Goal: Find specific page/section: Find specific page/section

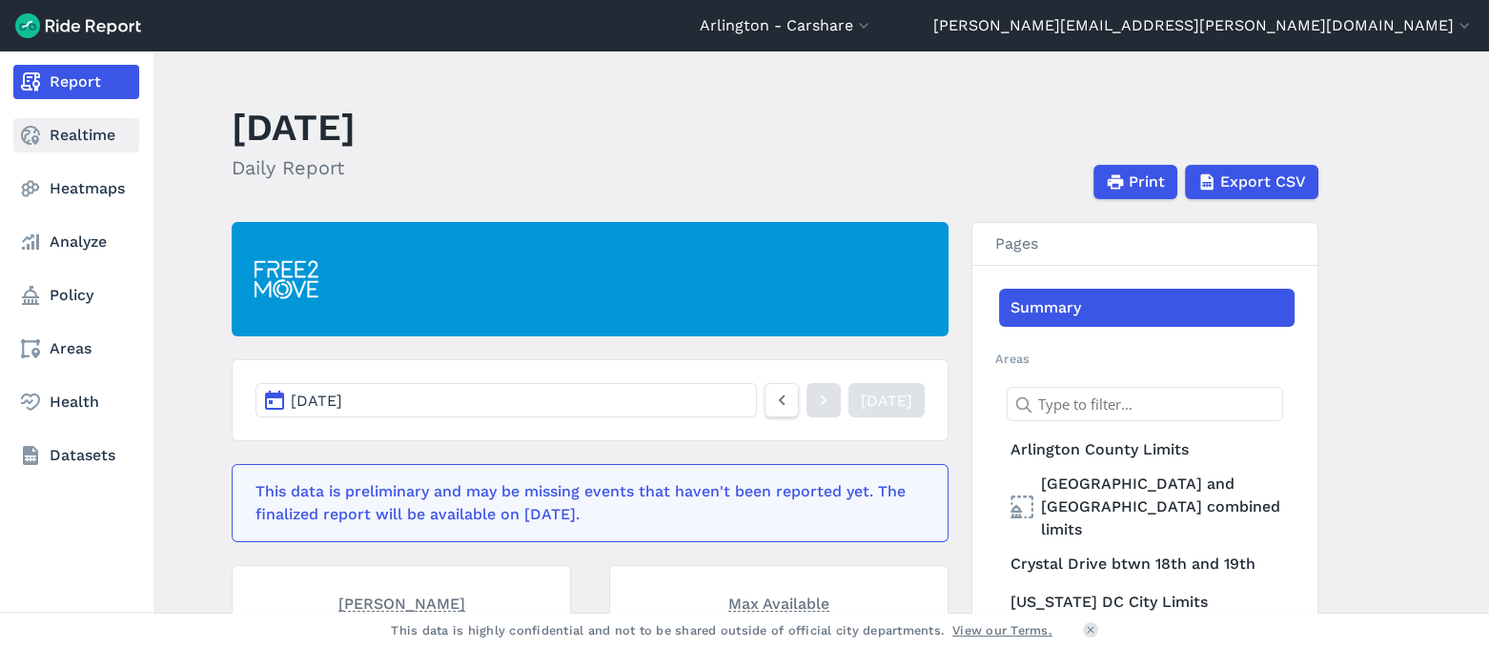
click at [36, 135] on use at bounding box center [30, 135] width 19 height 19
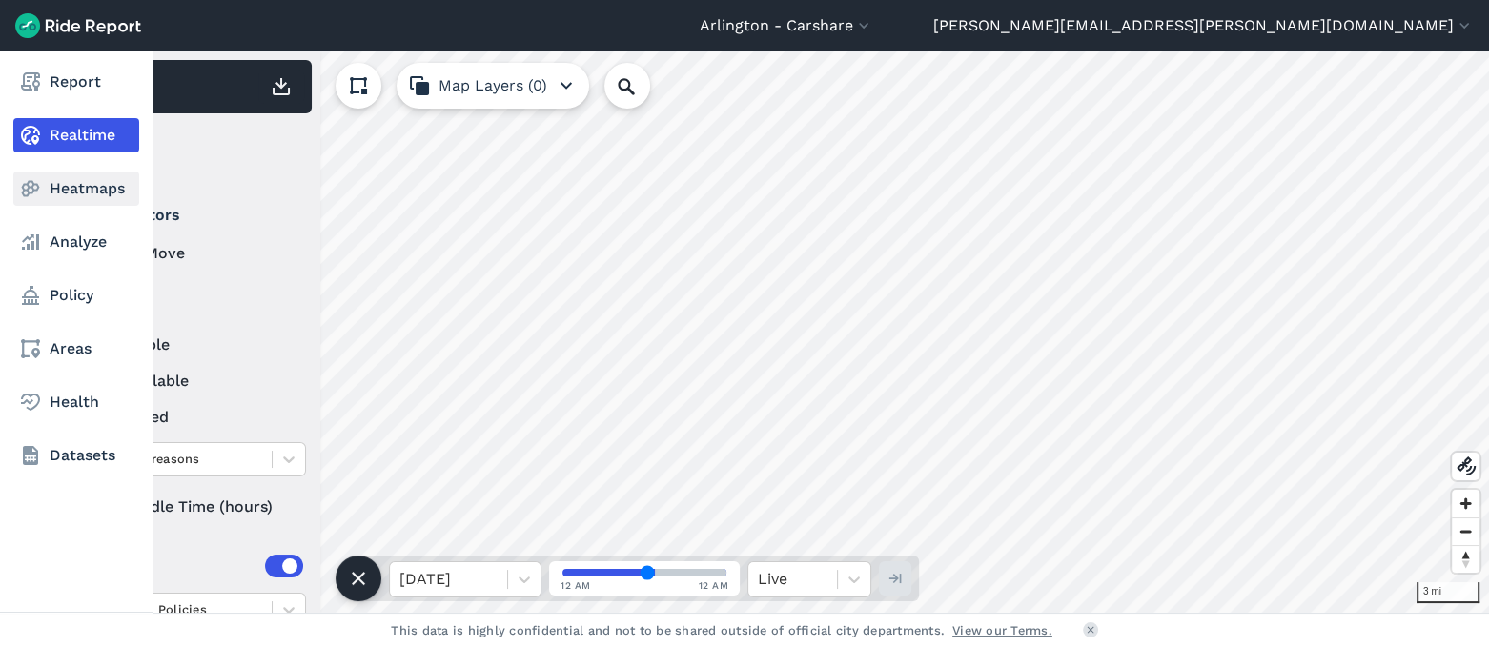
click at [34, 180] on icon at bounding box center [30, 188] width 23 height 23
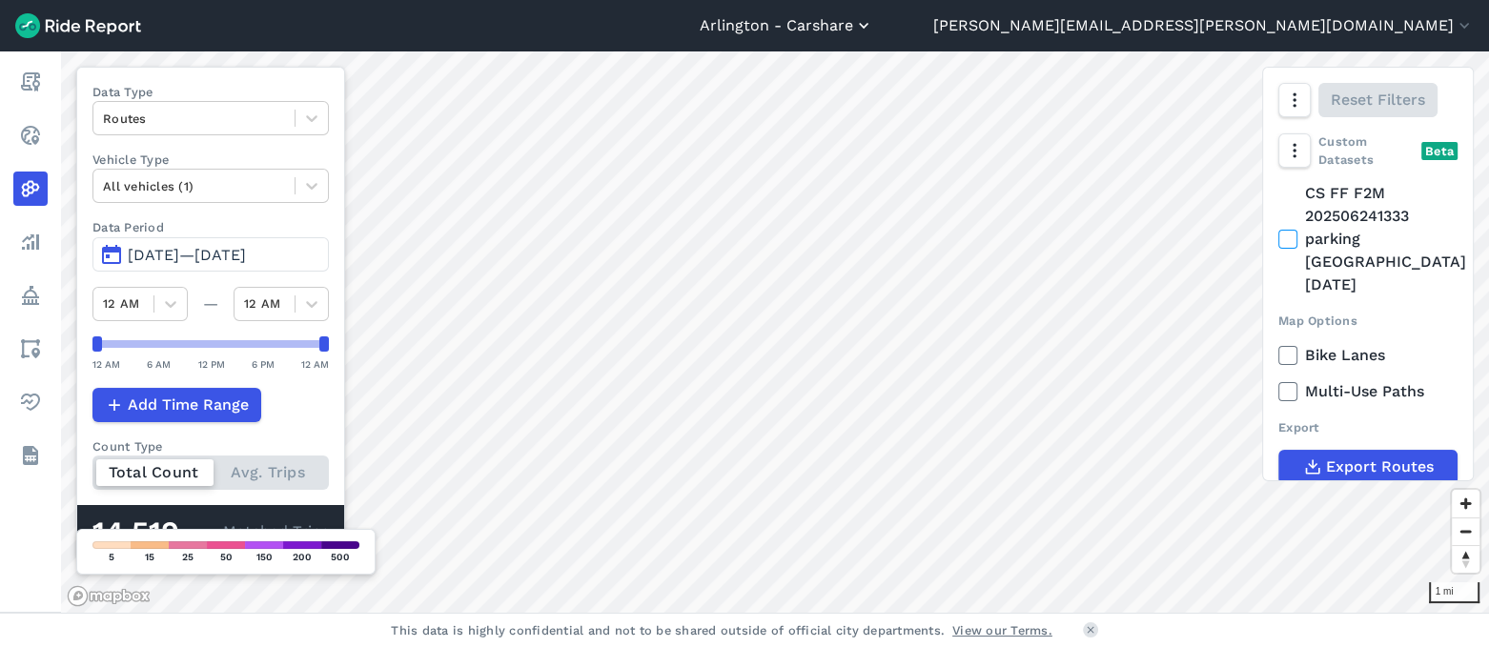
click at [873, 23] on icon "button" at bounding box center [863, 25] width 19 height 19
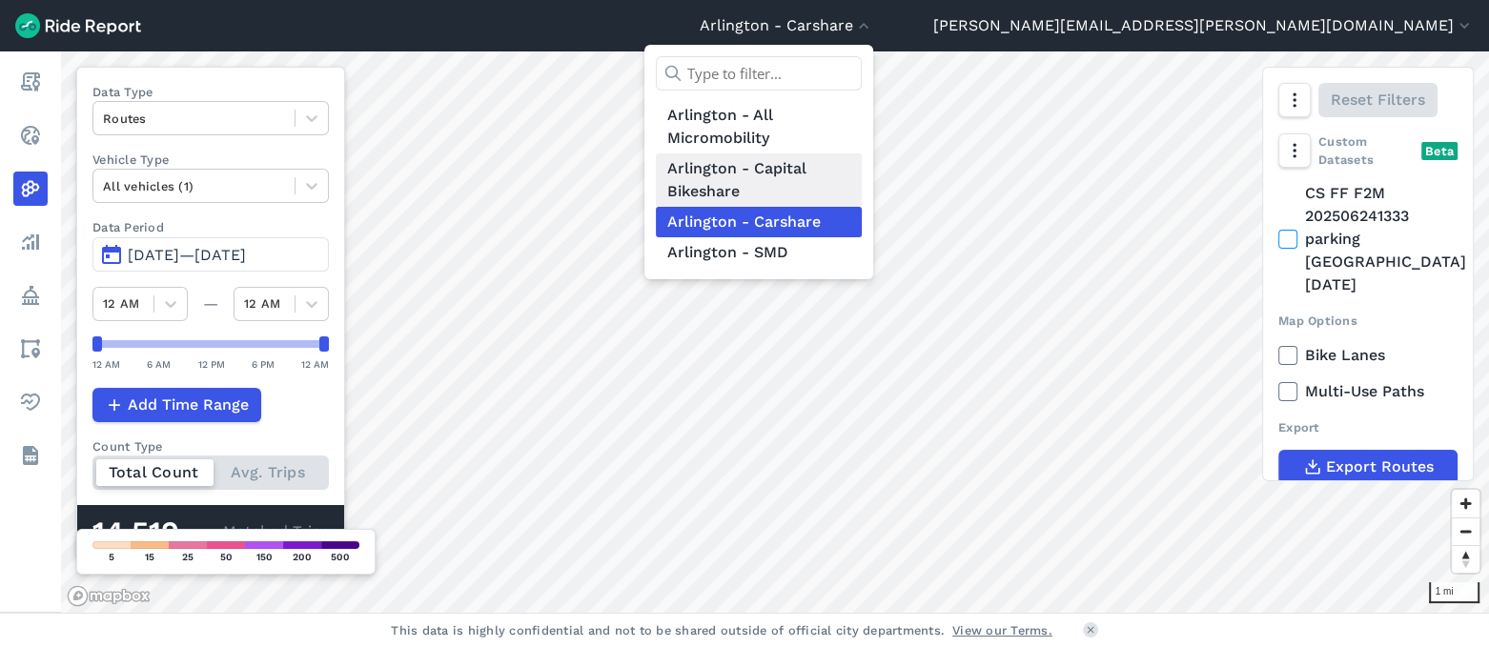
click at [862, 172] on link "Arlington - Capital Bikeshare" at bounding box center [759, 179] width 206 height 53
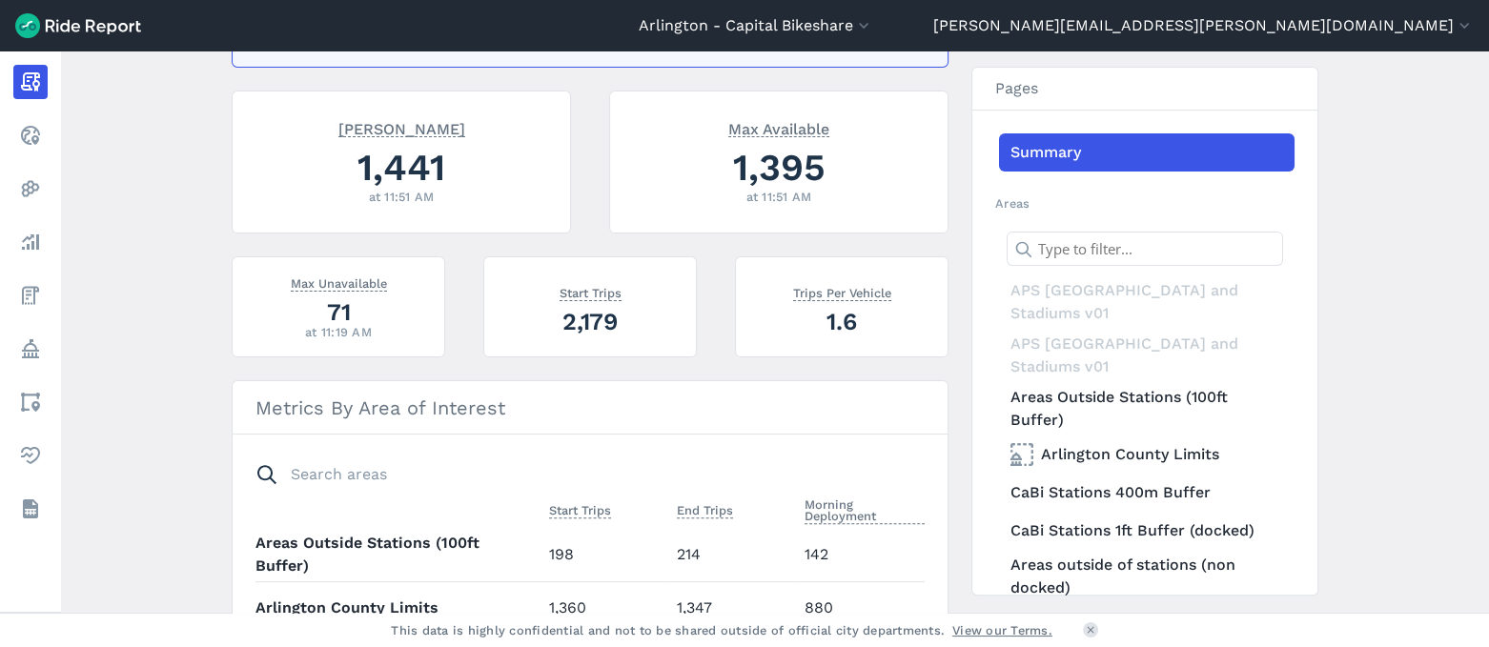
scroll to position [596, 0]
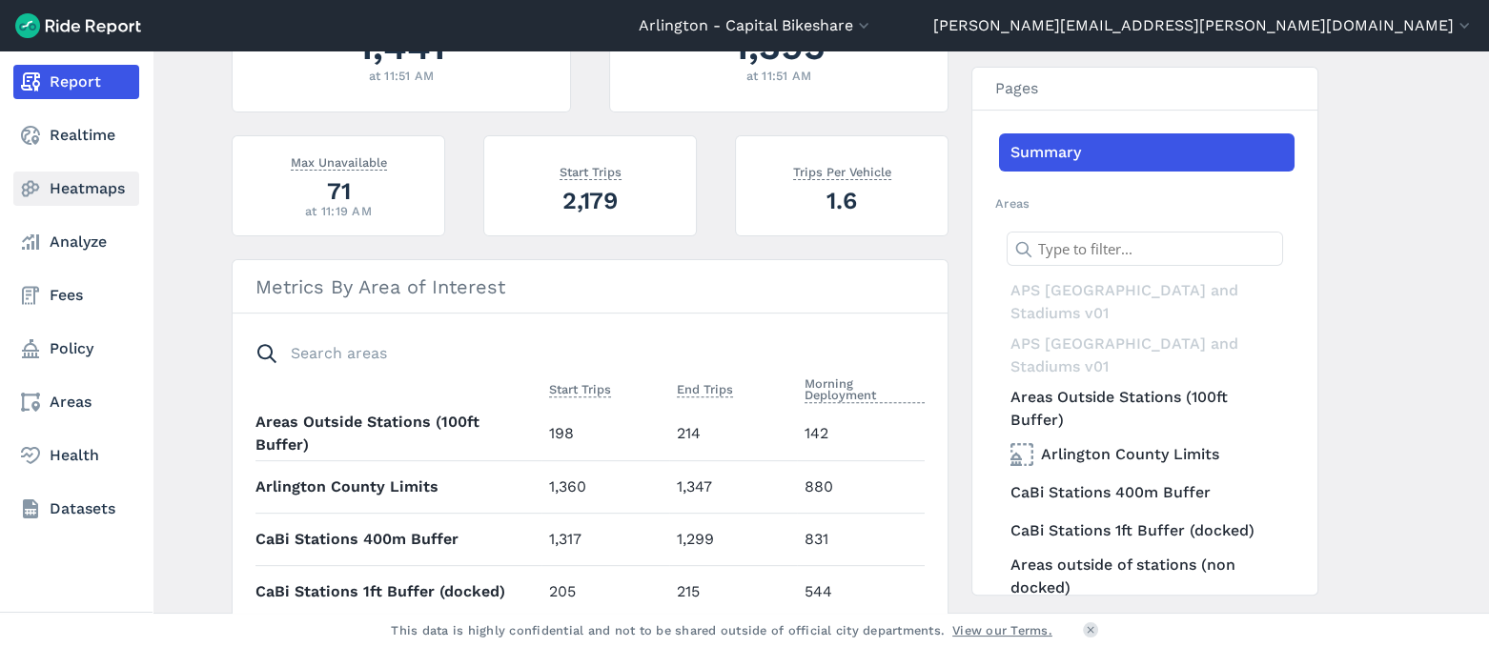
click at [78, 182] on link "Heatmaps" at bounding box center [76, 189] width 126 height 34
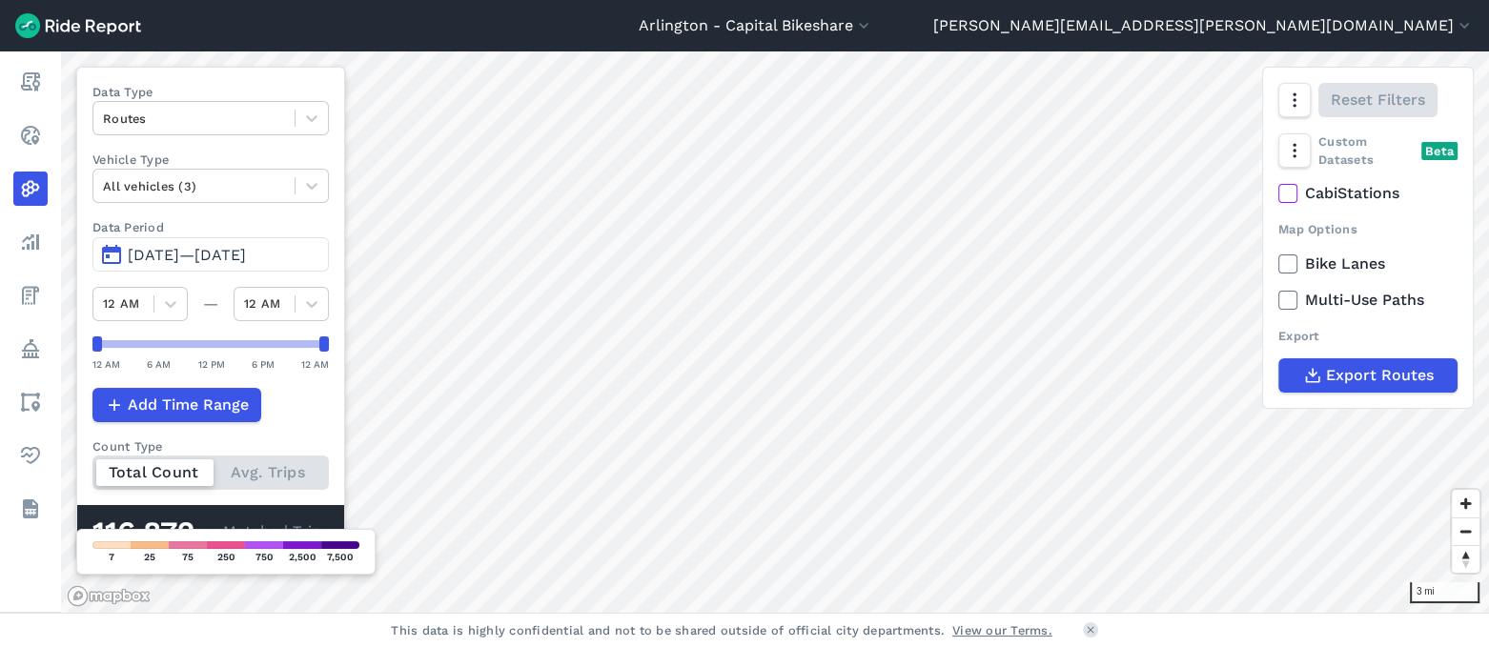
click at [1286, 196] on use at bounding box center [1287, 194] width 12 height 10
click at [1278, 194] on input "CabiStations" at bounding box center [1278, 188] width 0 height 12
click at [206, 251] on span "[DATE]—[DATE]" at bounding box center [187, 255] width 118 height 18
click at [178, 252] on span "[DATE]—[DATE]" at bounding box center [187, 255] width 118 height 18
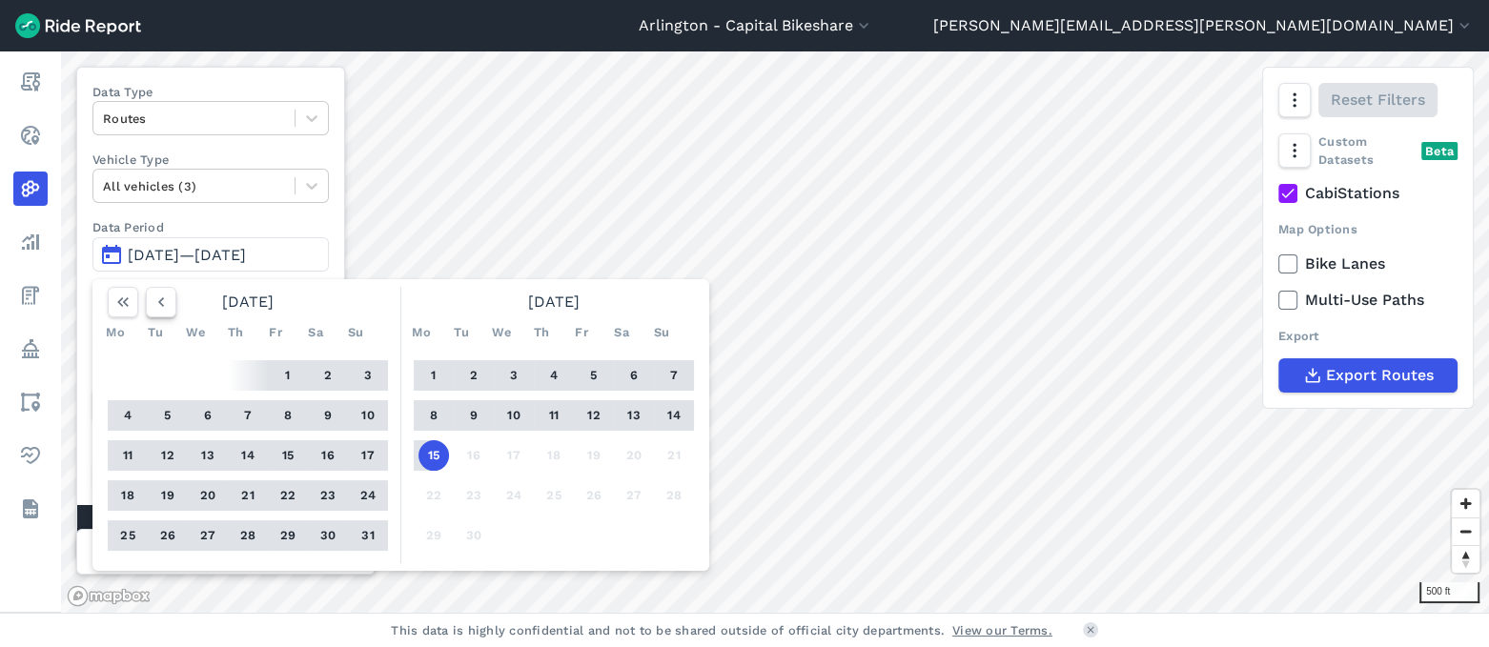
click at [161, 297] on use "button" at bounding box center [161, 302] width 6 height 10
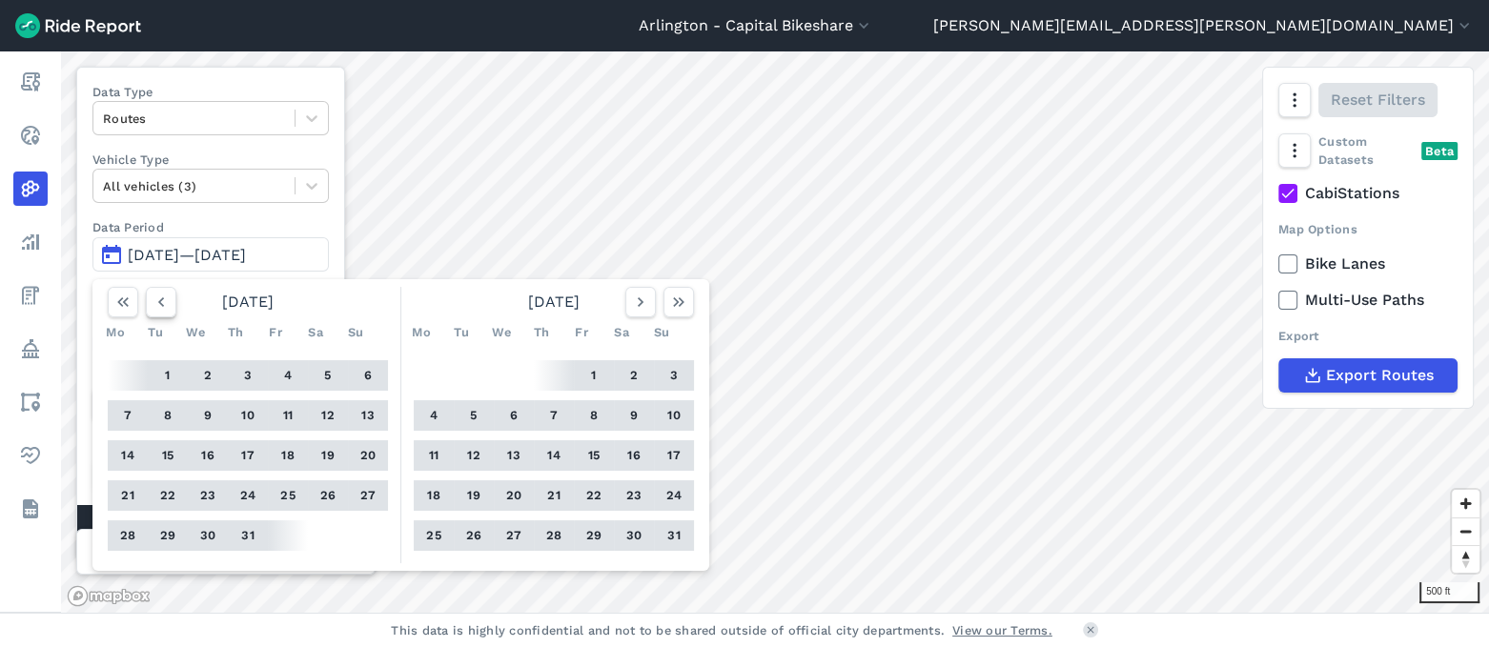
click at [161, 297] on use "button" at bounding box center [161, 302] width 6 height 10
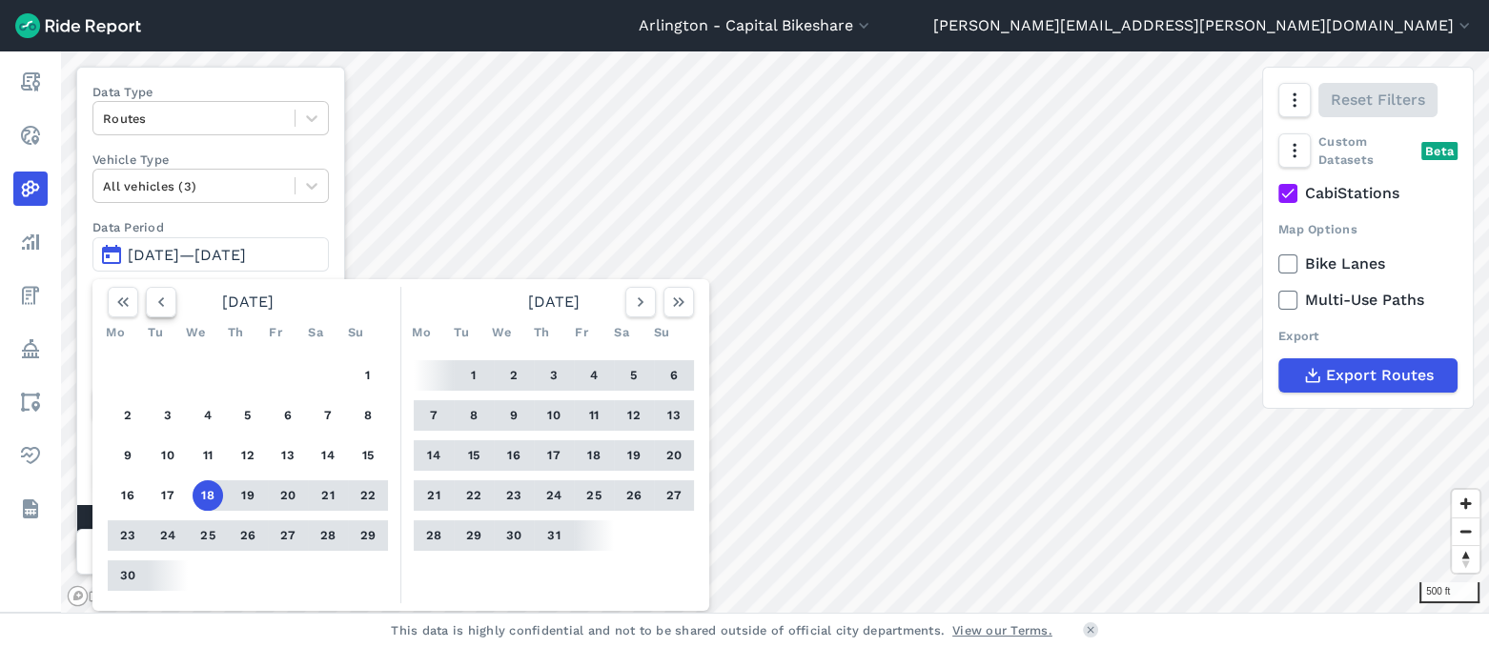
click at [161, 297] on use "button" at bounding box center [161, 302] width 6 height 10
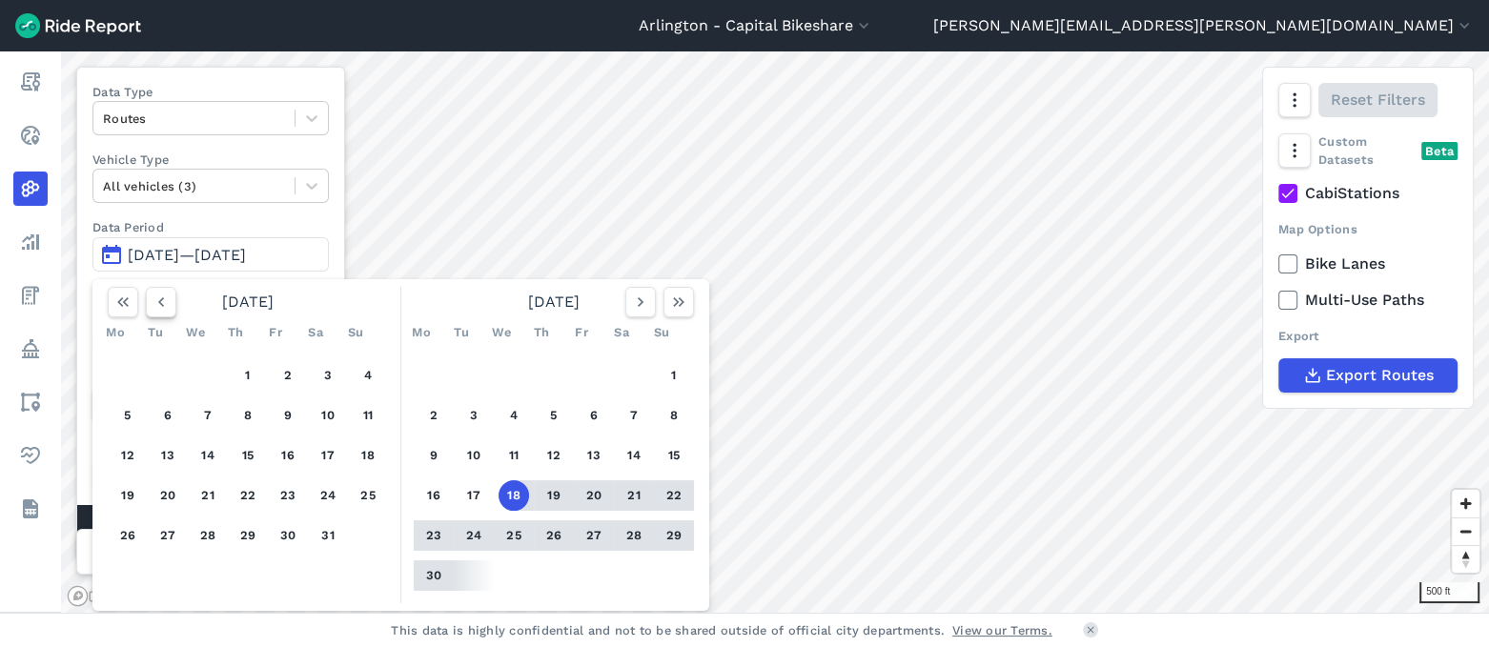
click at [161, 297] on use "button" at bounding box center [161, 302] width 6 height 10
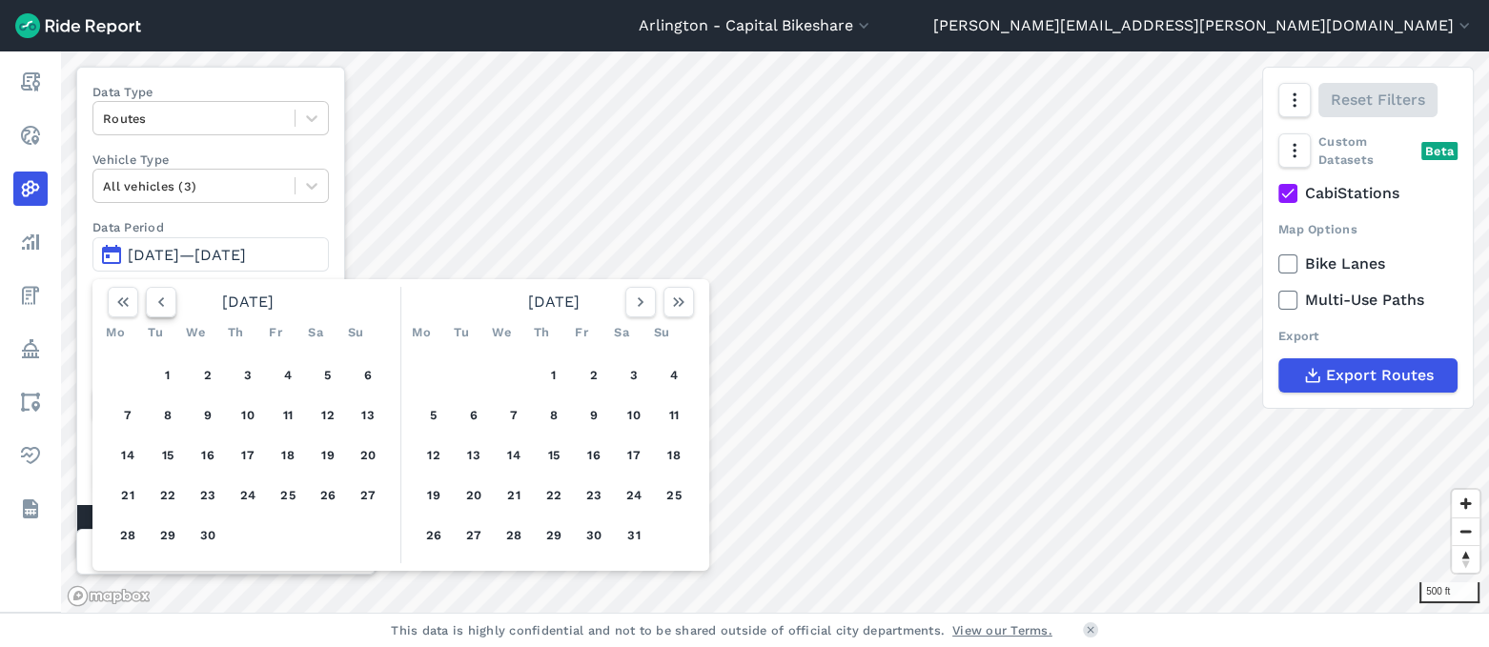
click at [161, 297] on use "button" at bounding box center [161, 302] width 6 height 10
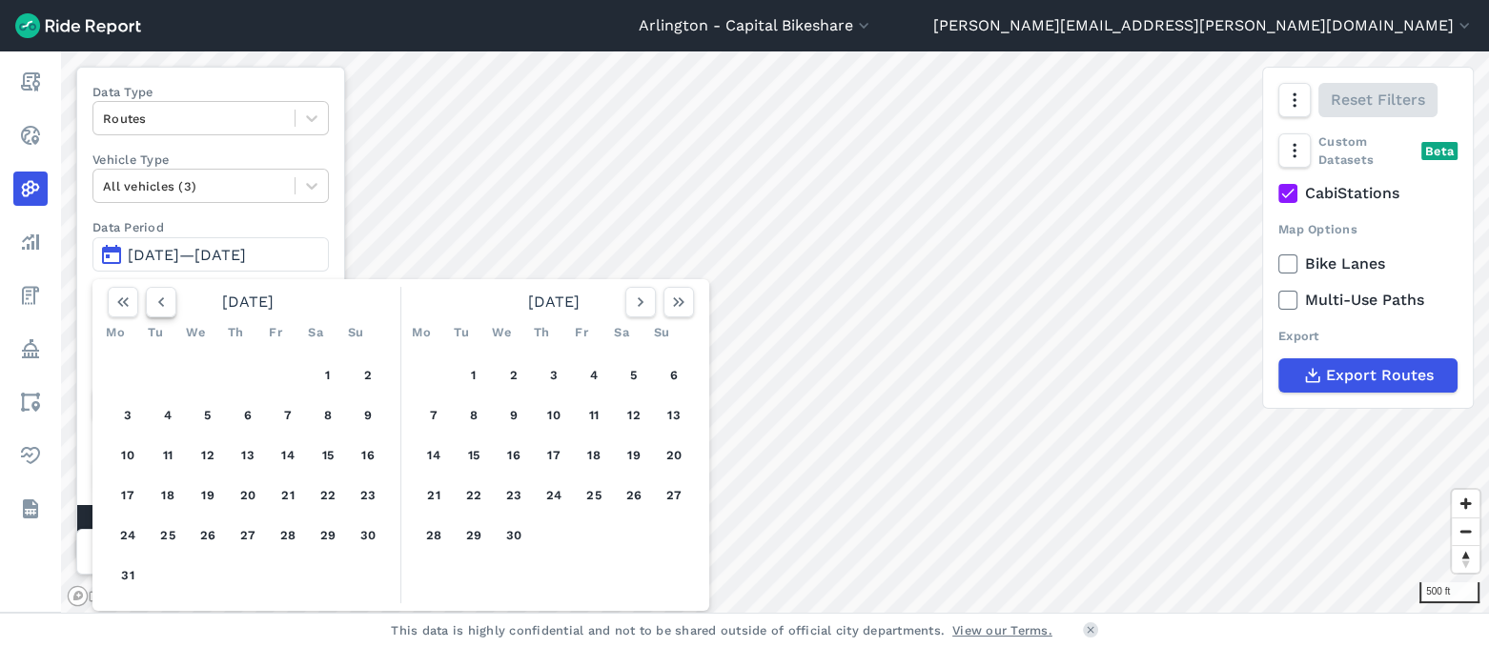
click at [161, 297] on use "button" at bounding box center [161, 302] width 6 height 10
click at [165, 299] on icon "button" at bounding box center [161, 302] width 19 height 19
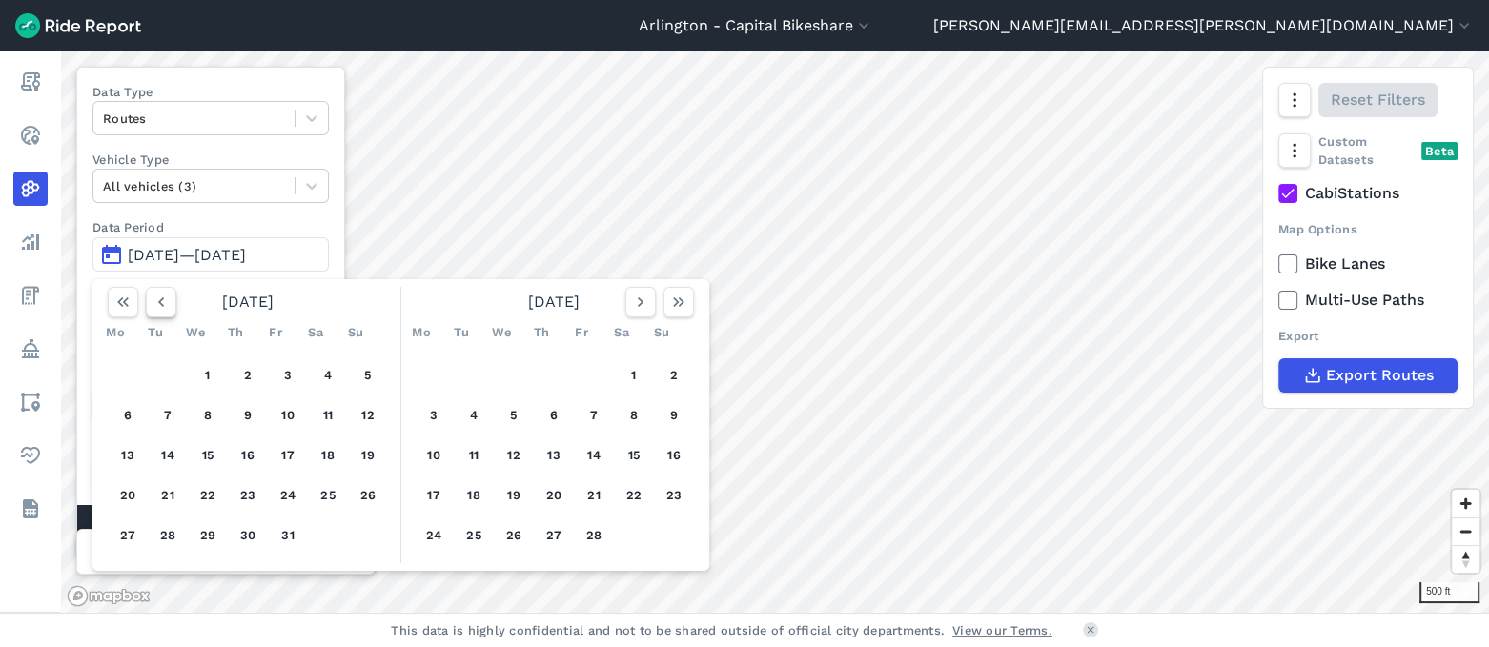
click at [165, 299] on icon "button" at bounding box center [161, 302] width 19 height 19
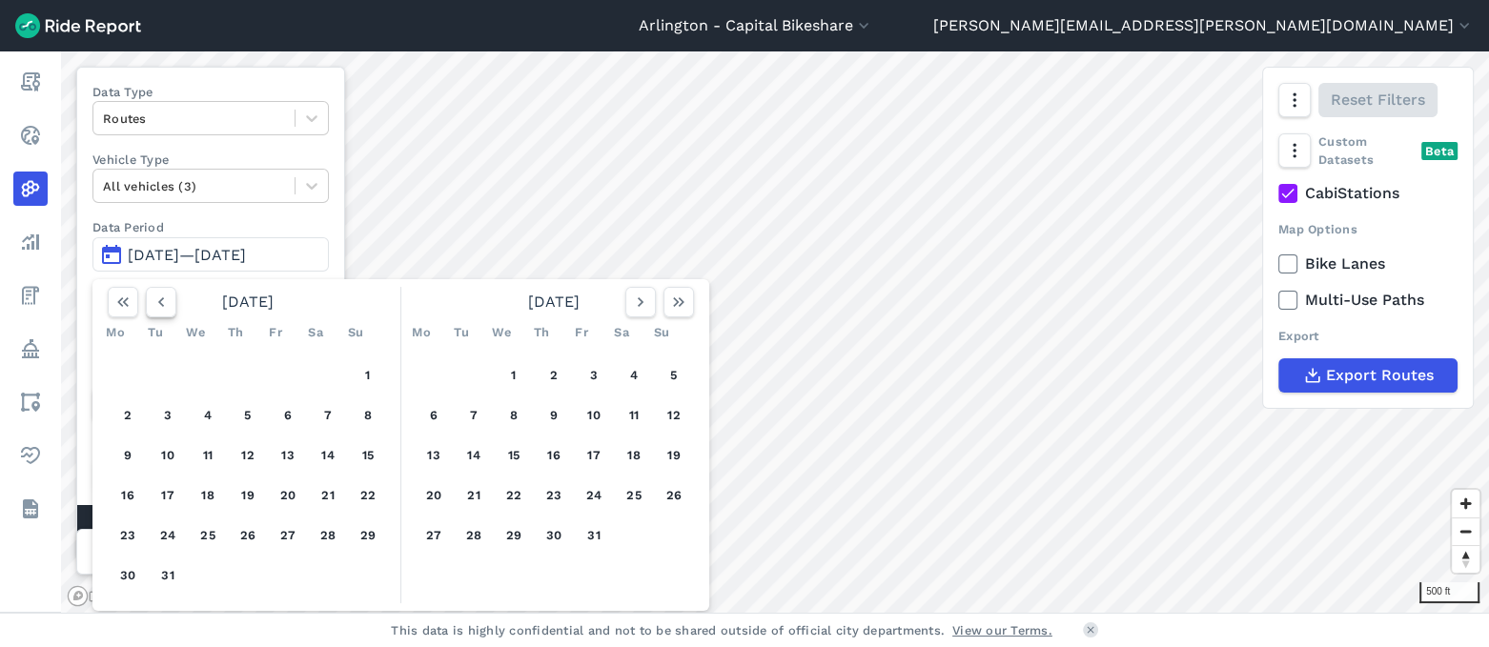
click at [165, 299] on icon "button" at bounding box center [161, 302] width 19 height 19
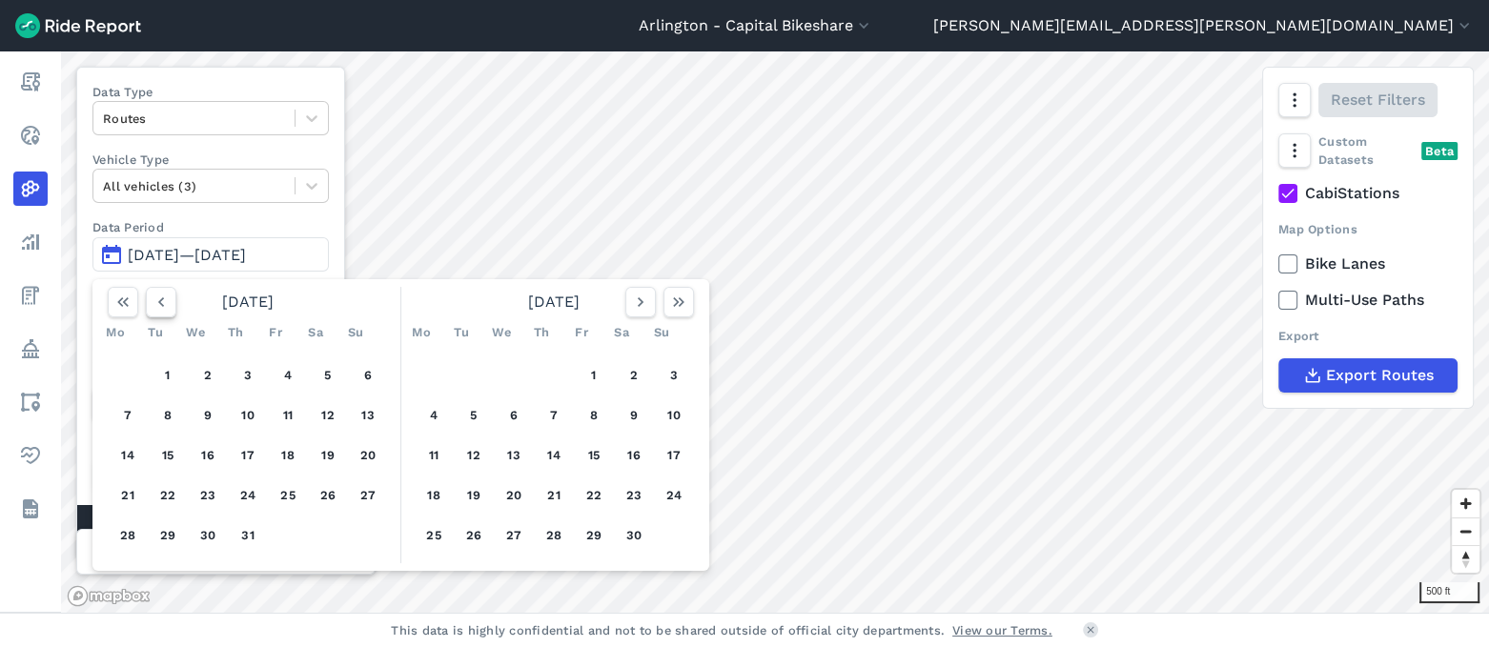
click at [165, 299] on icon "button" at bounding box center [161, 302] width 19 height 19
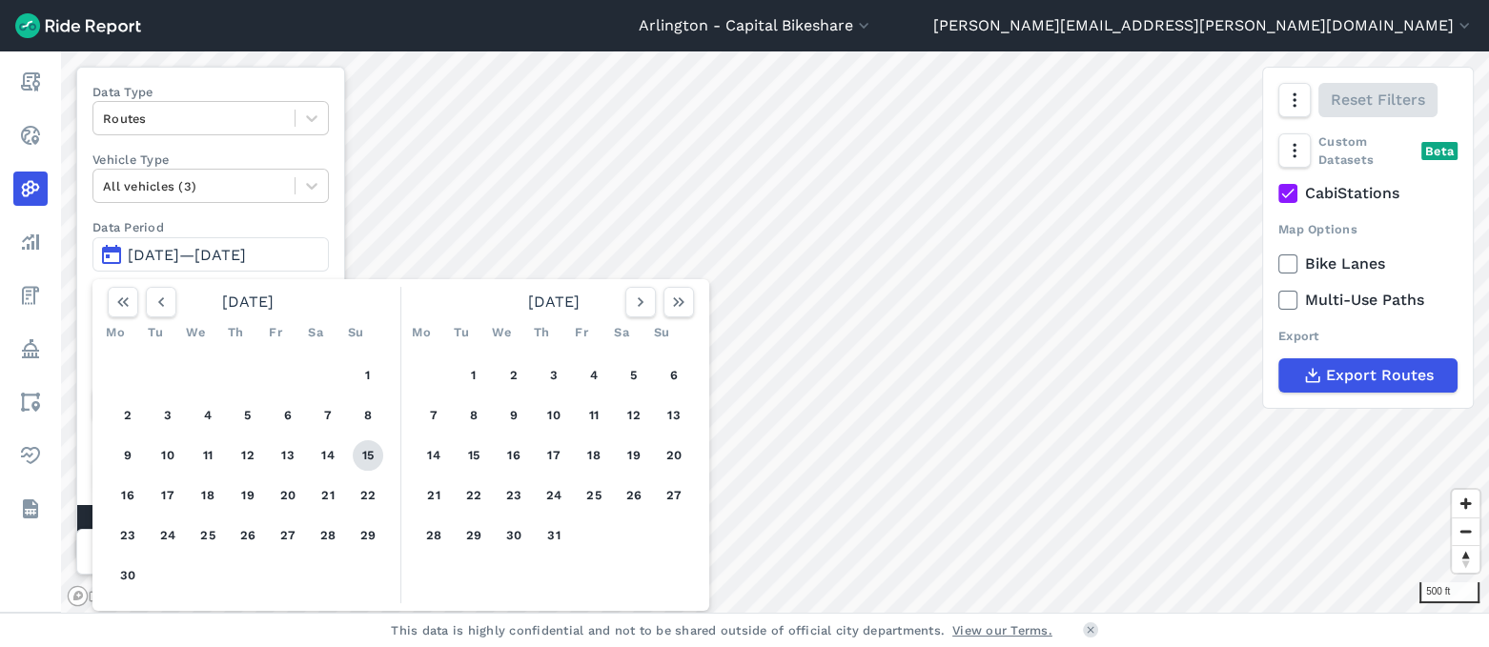
click at [361, 447] on button "15" at bounding box center [368, 455] width 31 height 31
click at [371, 456] on button "15" at bounding box center [368, 455] width 31 height 31
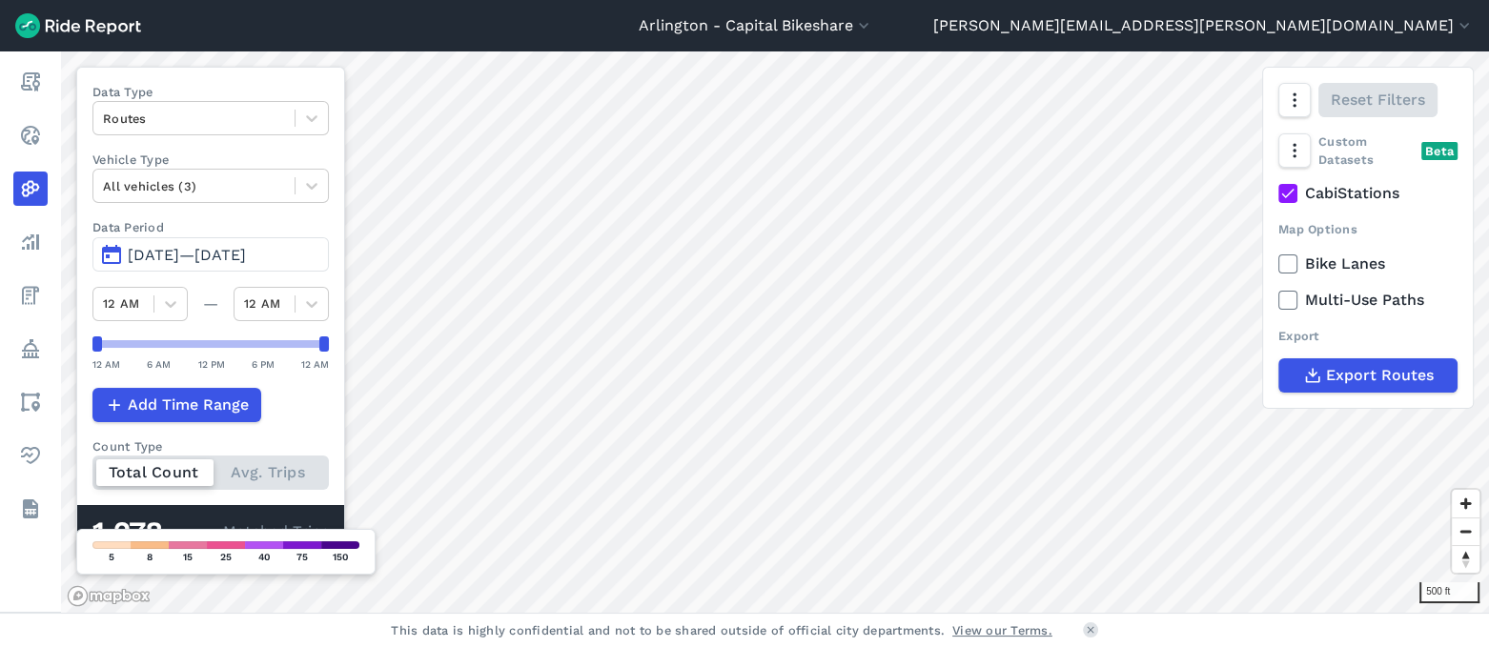
click at [246, 256] on span "[DATE]—[DATE]" at bounding box center [187, 255] width 118 height 18
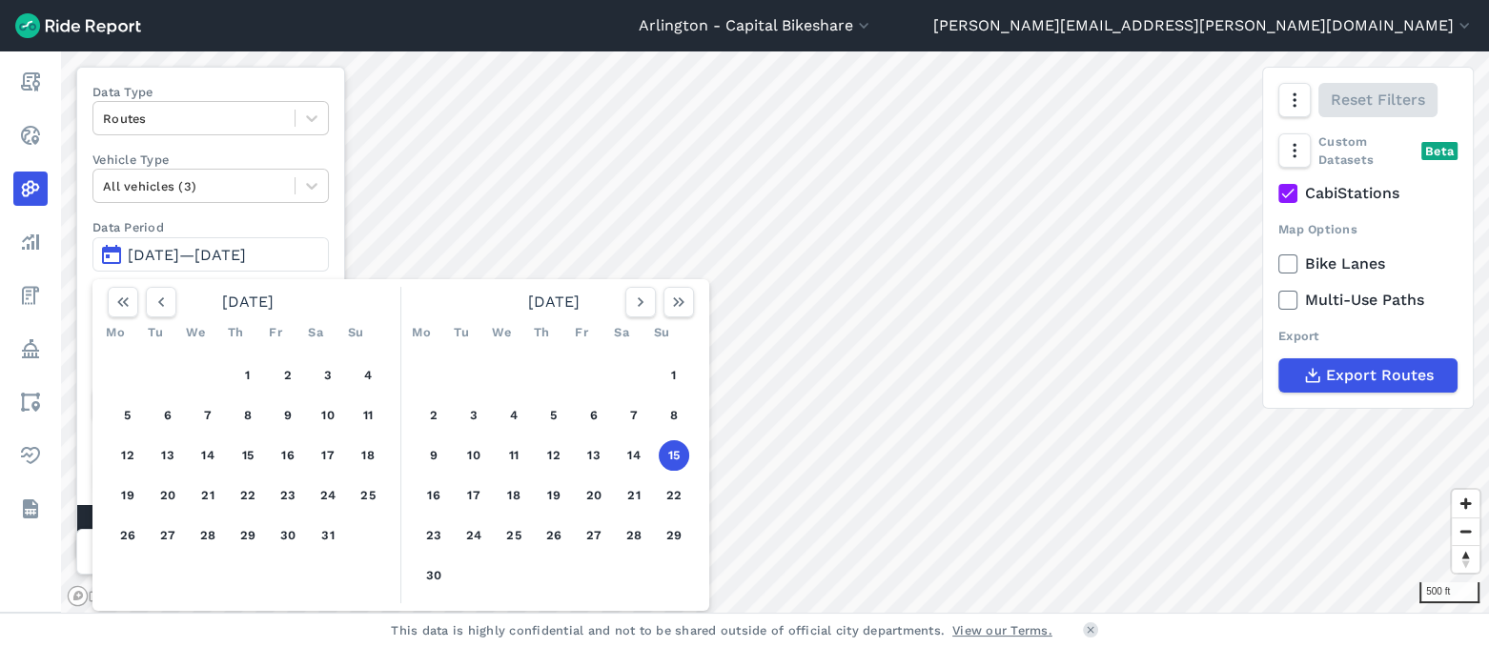
click at [275, 239] on button "[DATE]—[DATE]" at bounding box center [210, 254] width 236 height 34
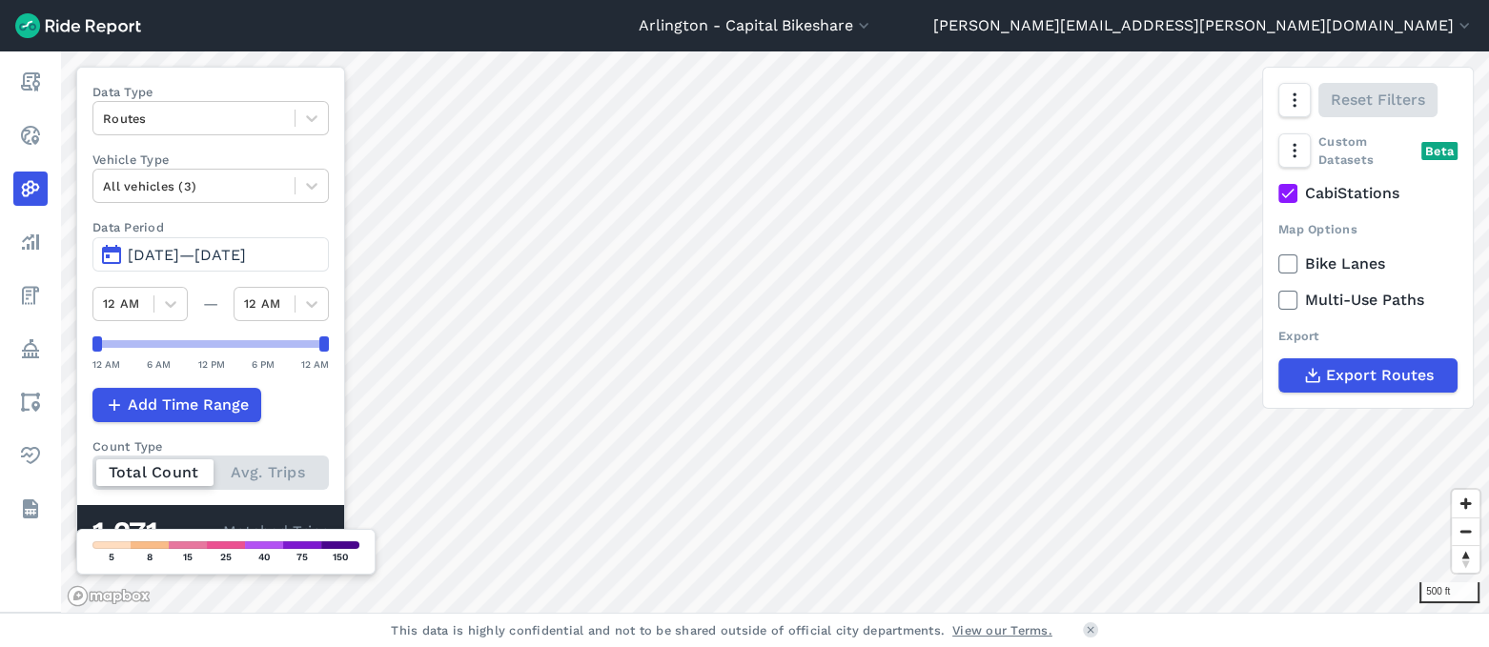
click at [275, 239] on button "[DATE]—[DATE]" at bounding box center [210, 254] width 236 height 34
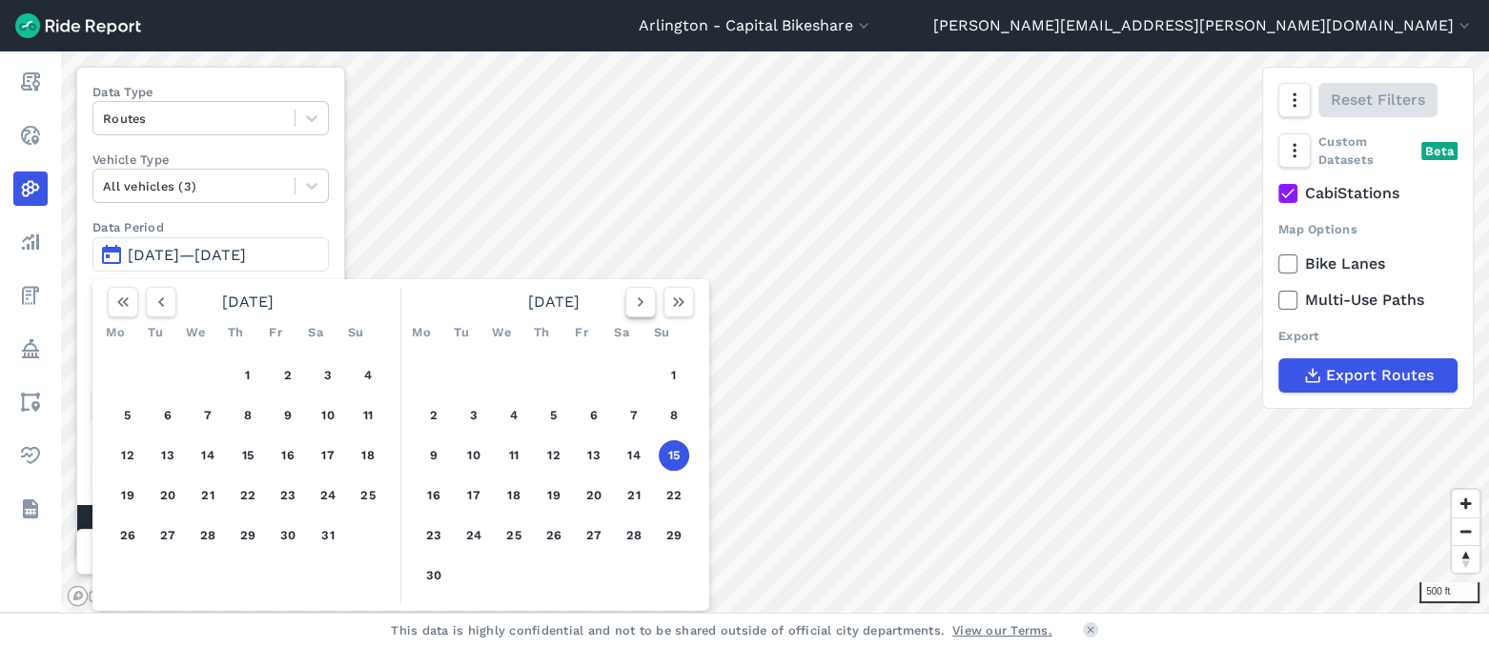
click at [647, 300] on icon "button" at bounding box center [640, 302] width 19 height 19
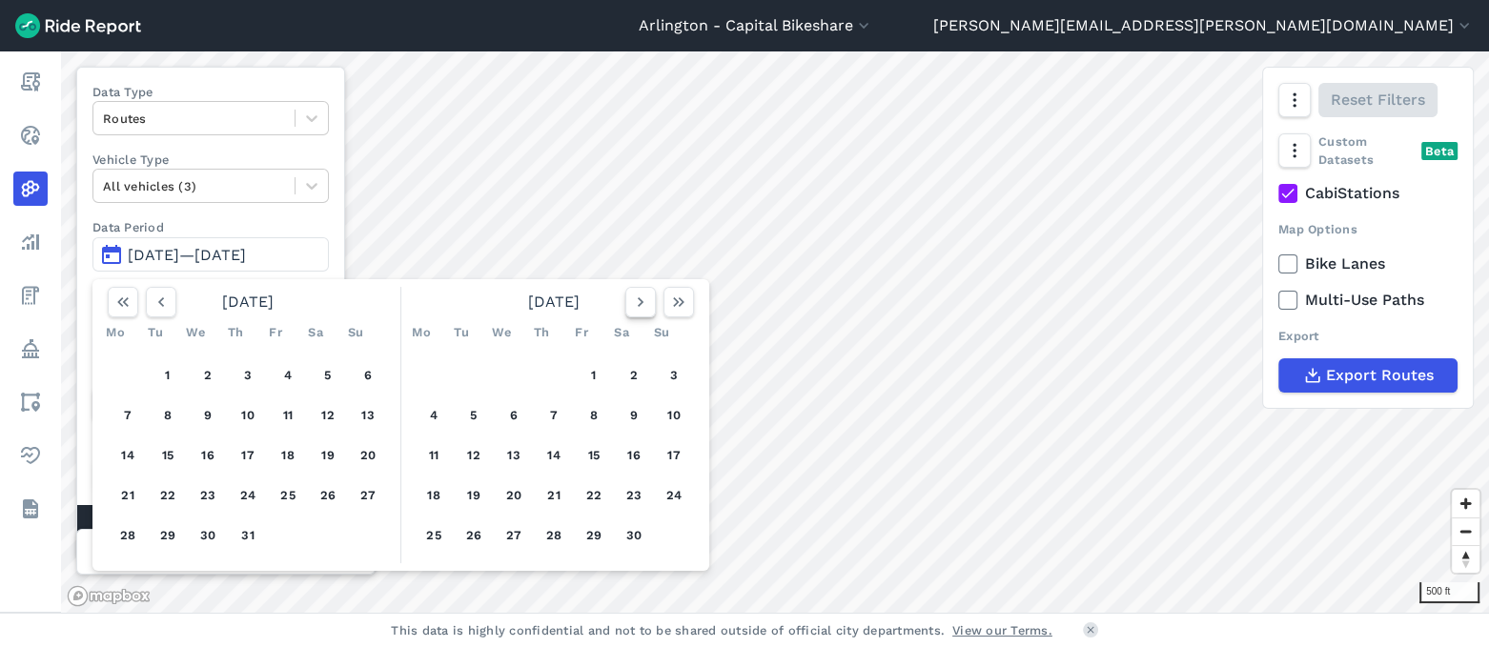
click at [647, 300] on icon "button" at bounding box center [640, 302] width 19 height 19
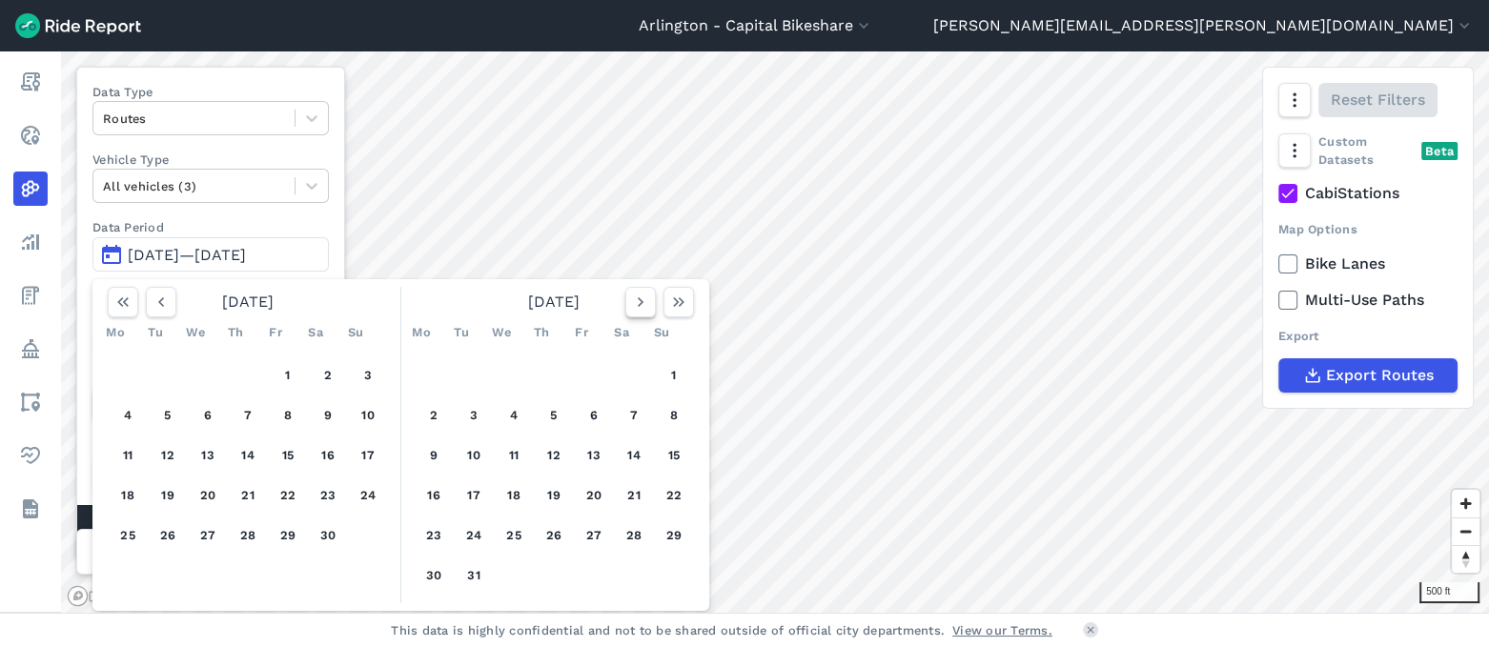
click at [647, 300] on icon "button" at bounding box center [640, 302] width 19 height 19
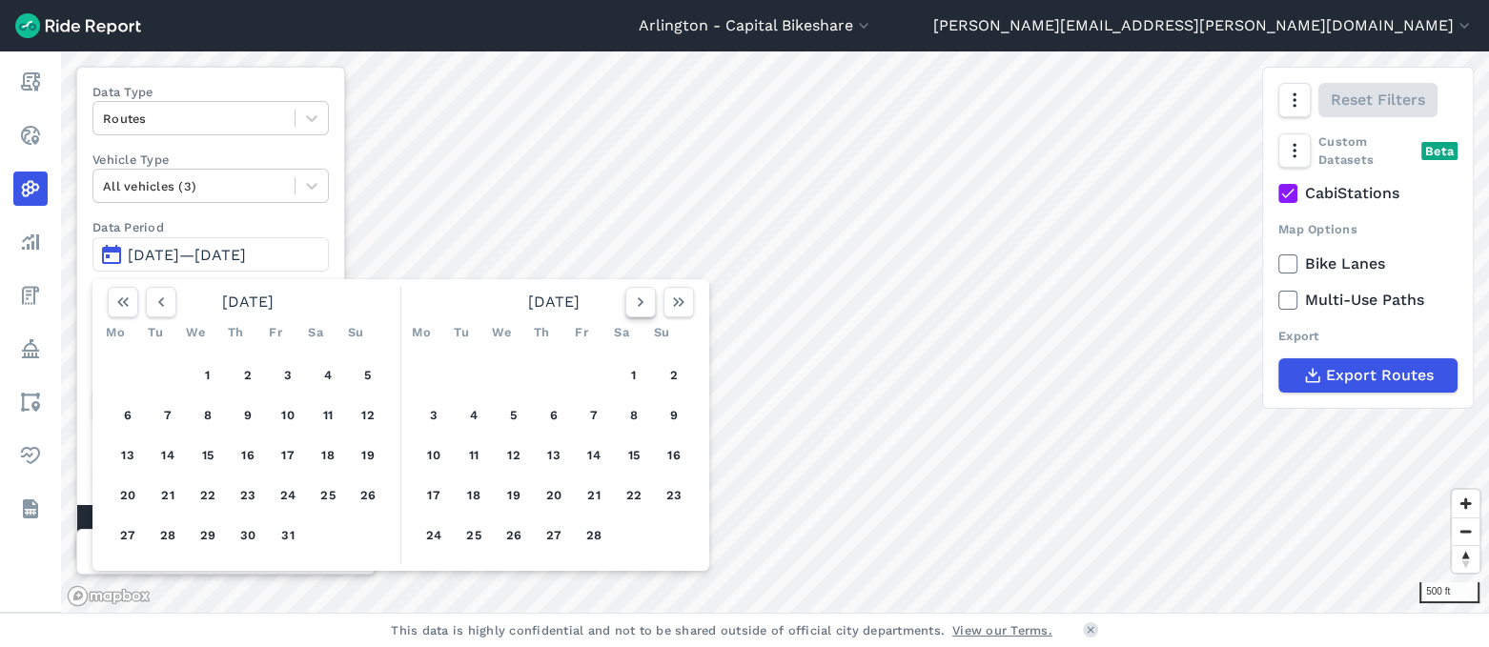
click at [647, 300] on icon "button" at bounding box center [640, 302] width 19 height 19
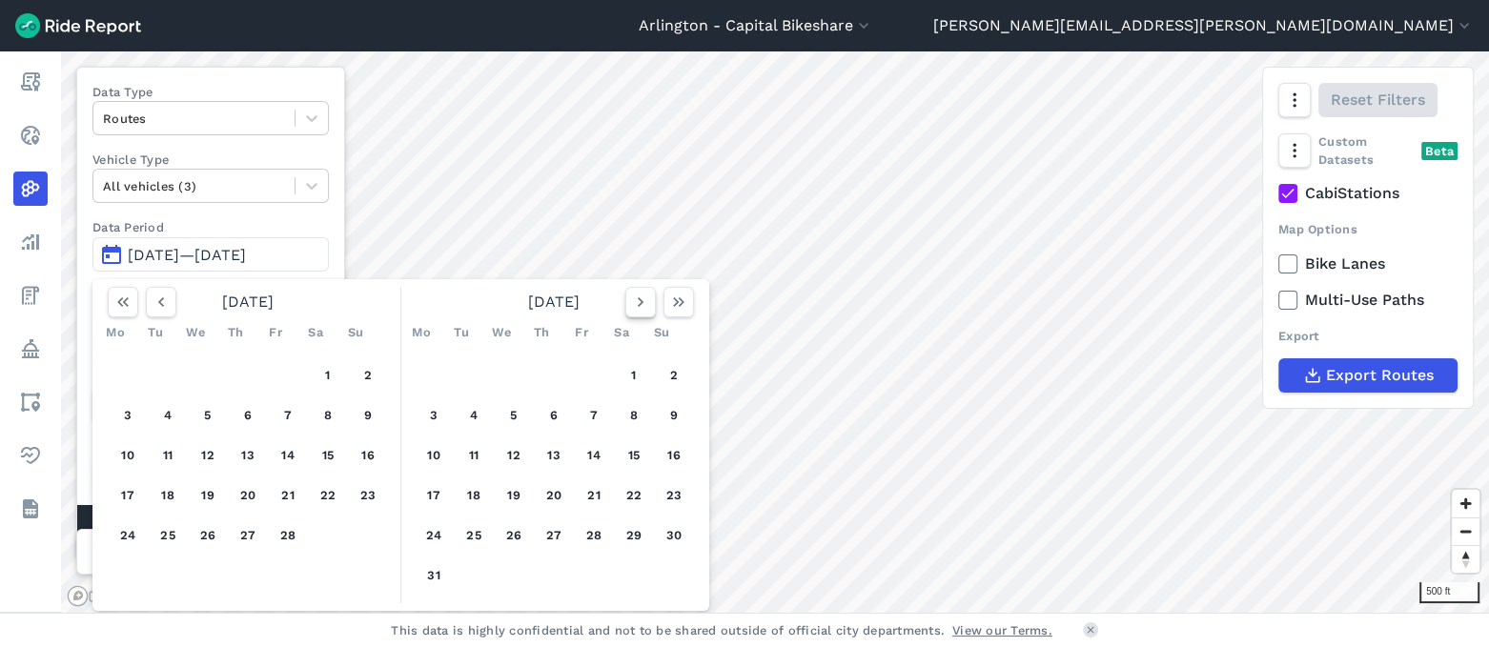
click at [647, 300] on icon "button" at bounding box center [640, 302] width 19 height 19
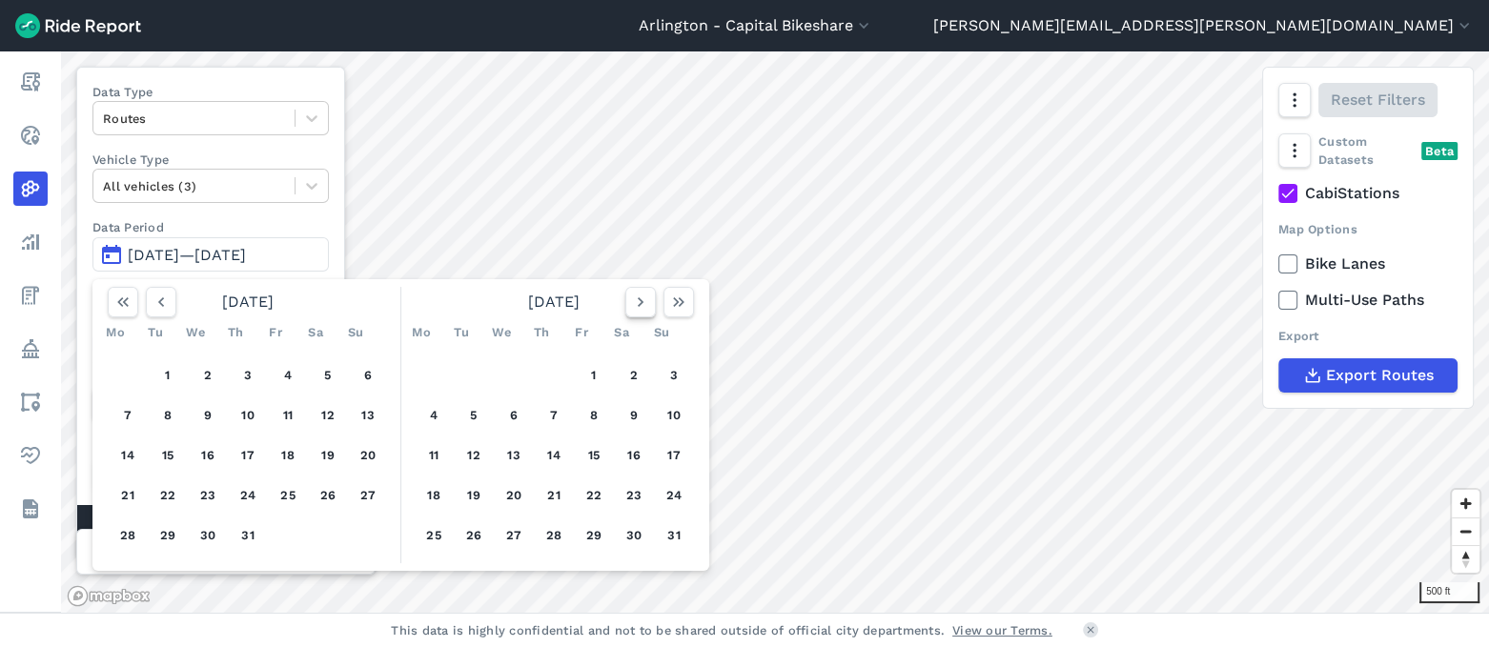
click at [647, 300] on icon "button" at bounding box center [640, 302] width 19 height 19
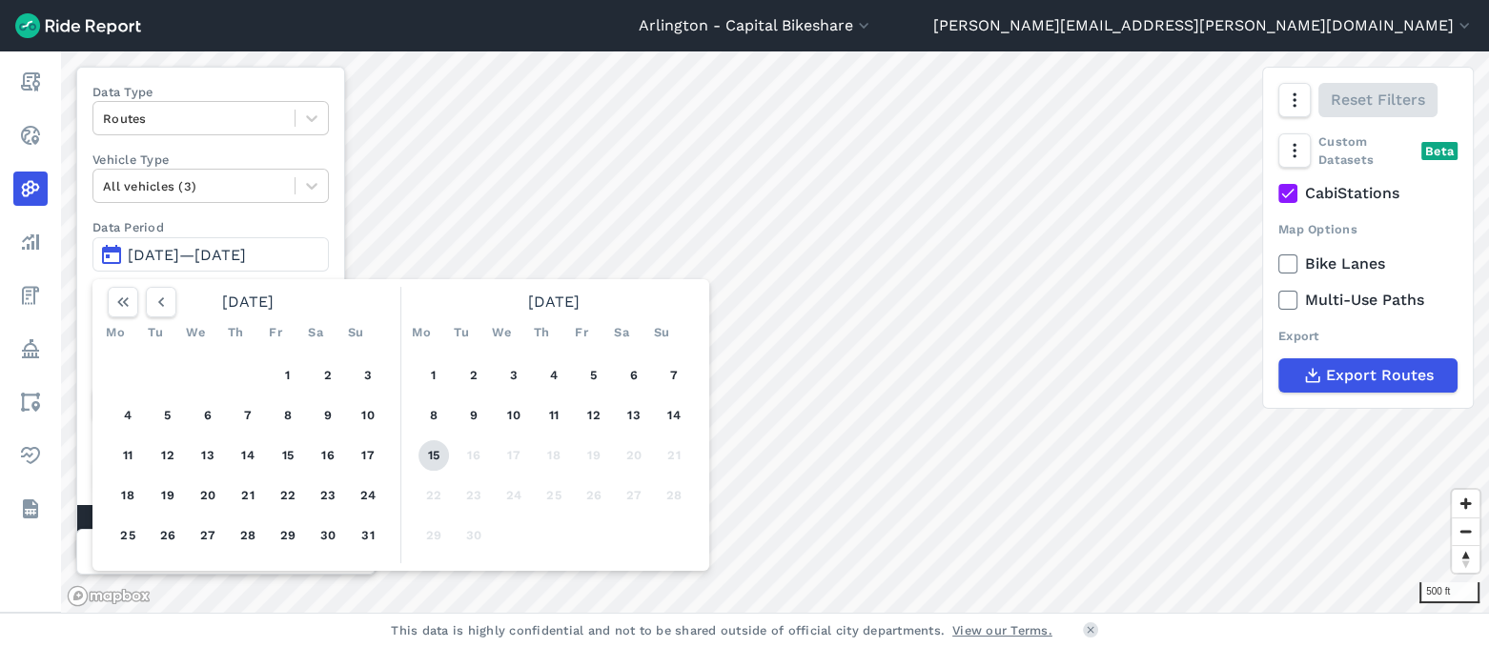
click at [431, 454] on button "15" at bounding box center [434, 455] width 31 height 31
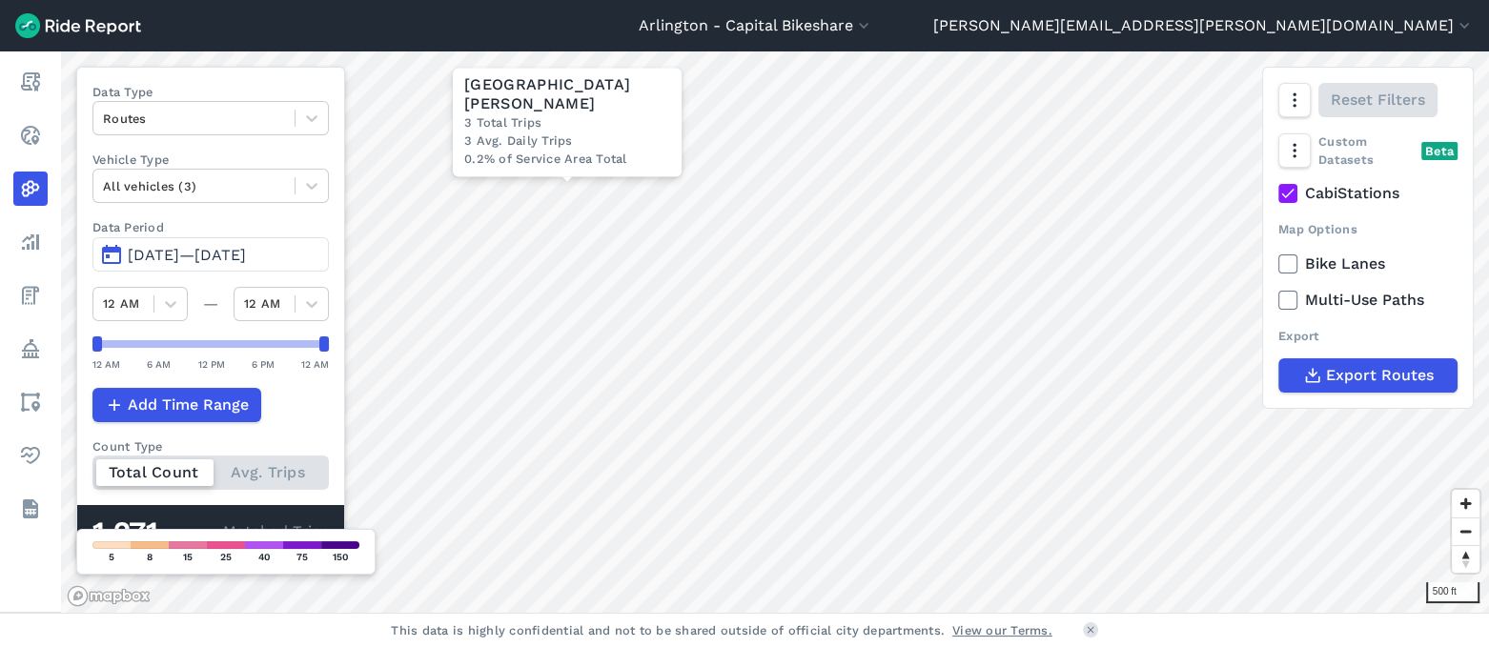
click at [246, 251] on span "[DATE]—[DATE]" at bounding box center [187, 255] width 118 height 18
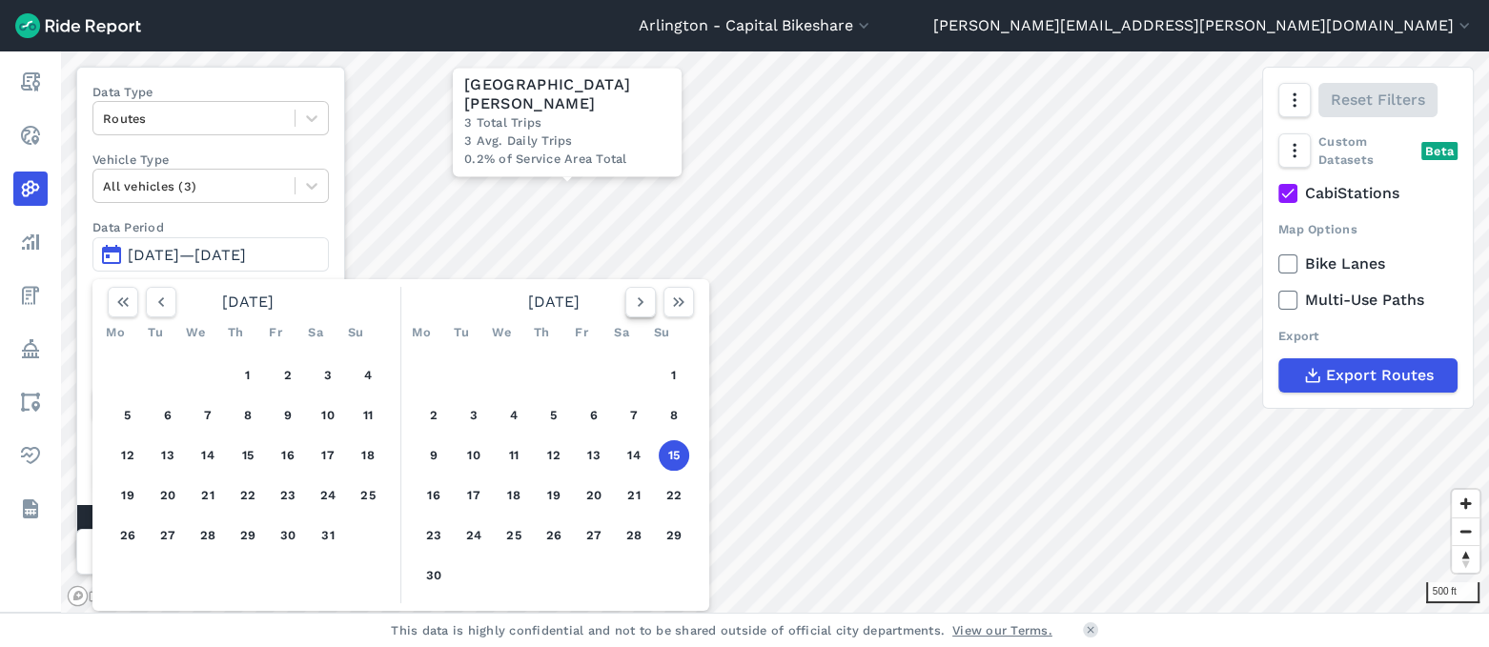
click at [631, 297] on icon "button" at bounding box center [640, 302] width 19 height 19
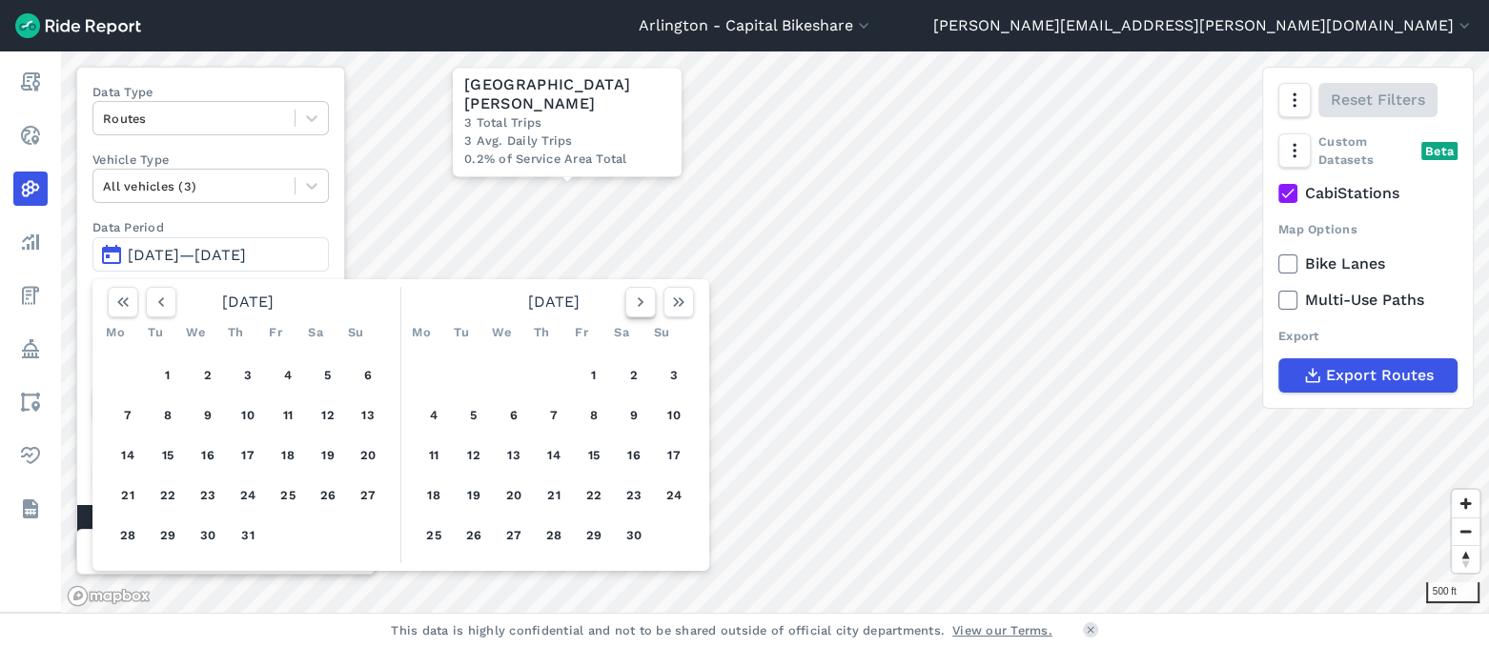
click at [631, 297] on icon "button" at bounding box center [640, 302] width 19 height 19
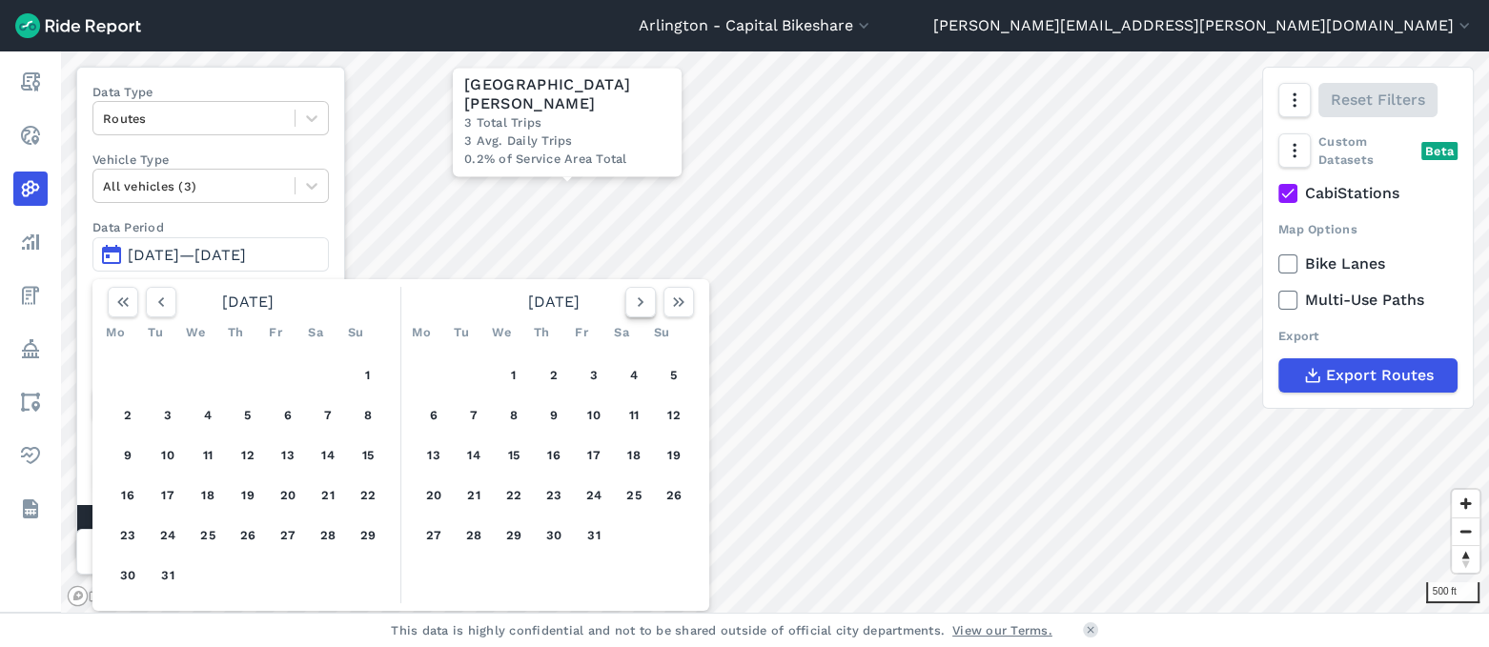
click at [631, 297] on icon "button" at bounding box center [640, 302] width 19 height 19
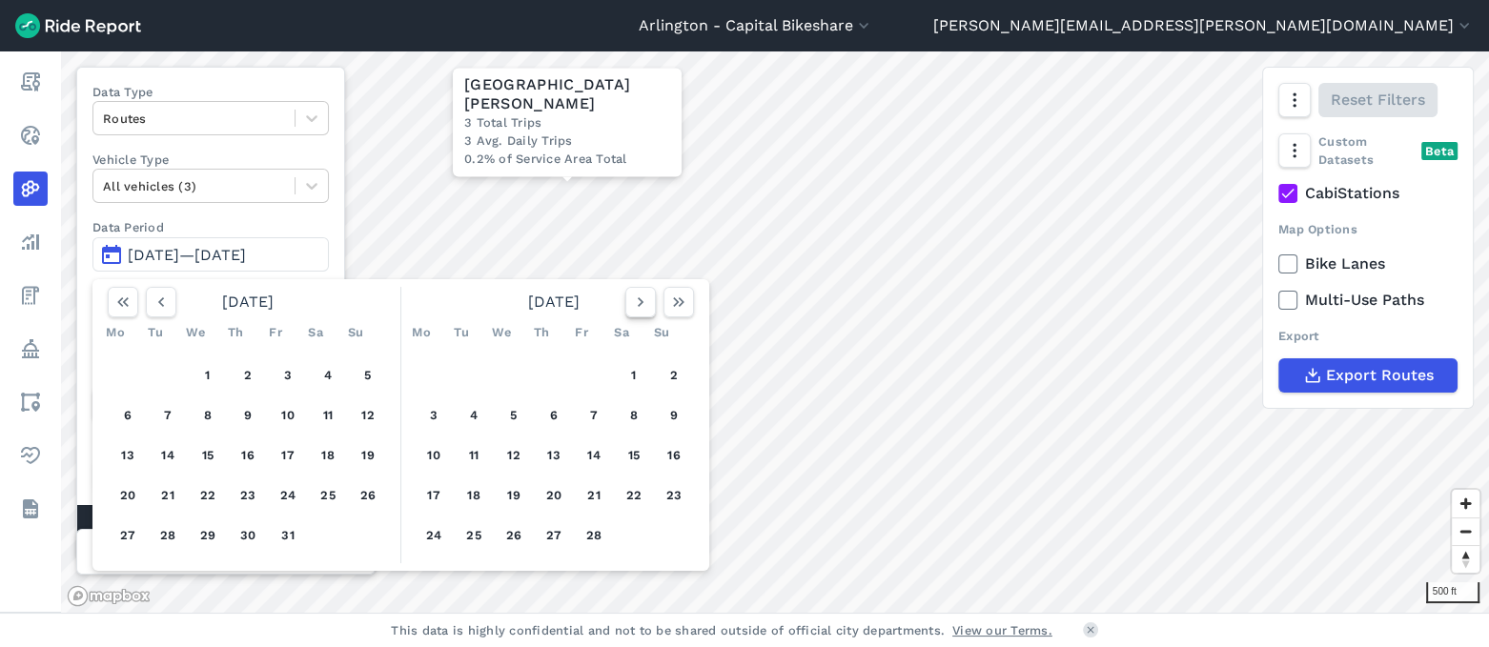
click at [631, 297] on icon "button" at bounding box center [640, 302] width 19 height 19
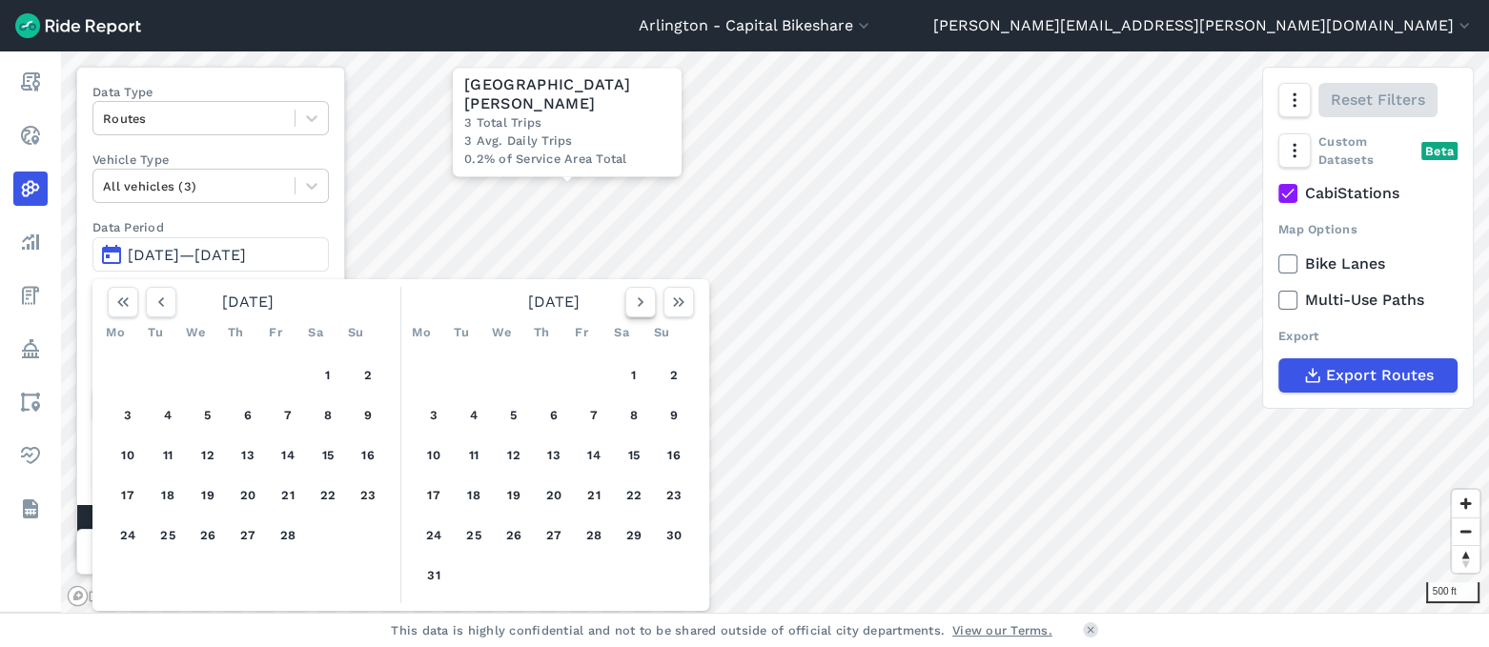
click at [631, 297] on icon "button" at bounding box center [640, 302] width 19 height 19
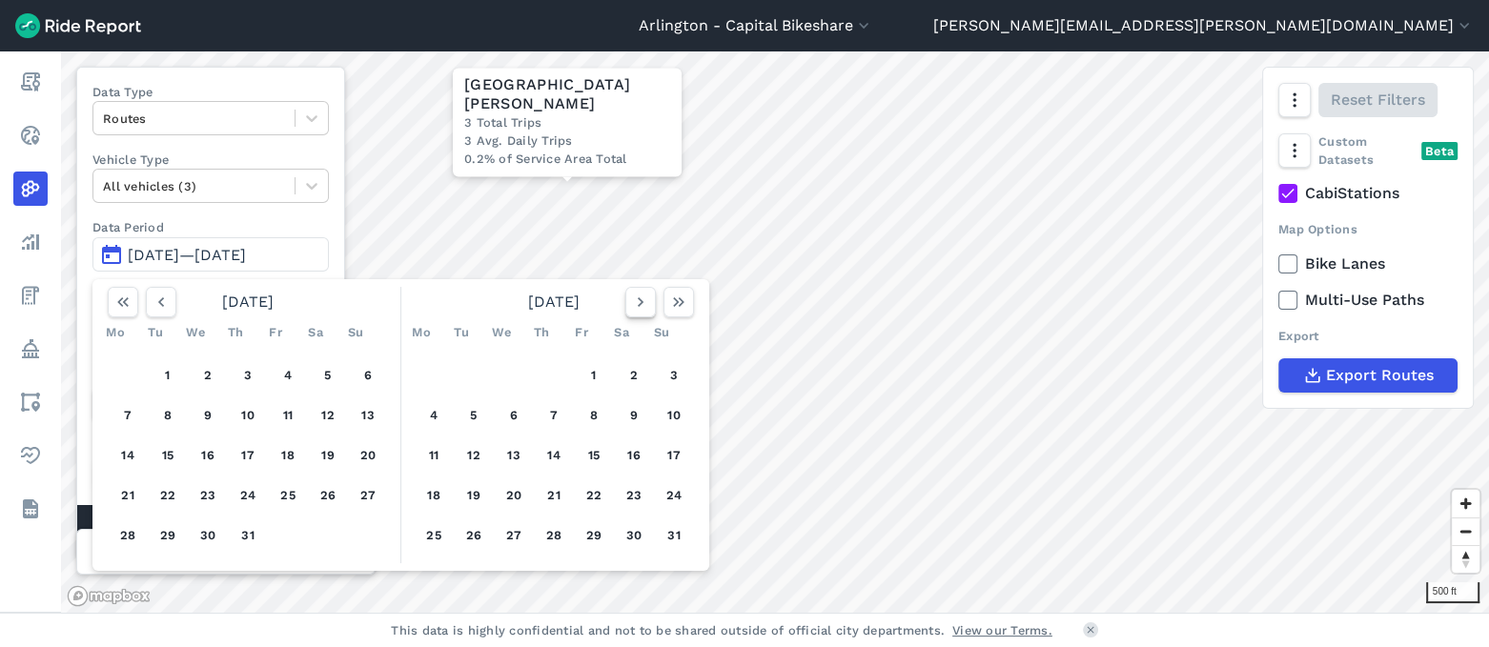
click at [631, 297] on icon "button" at bounding box center [640, 302] width 19 height 19
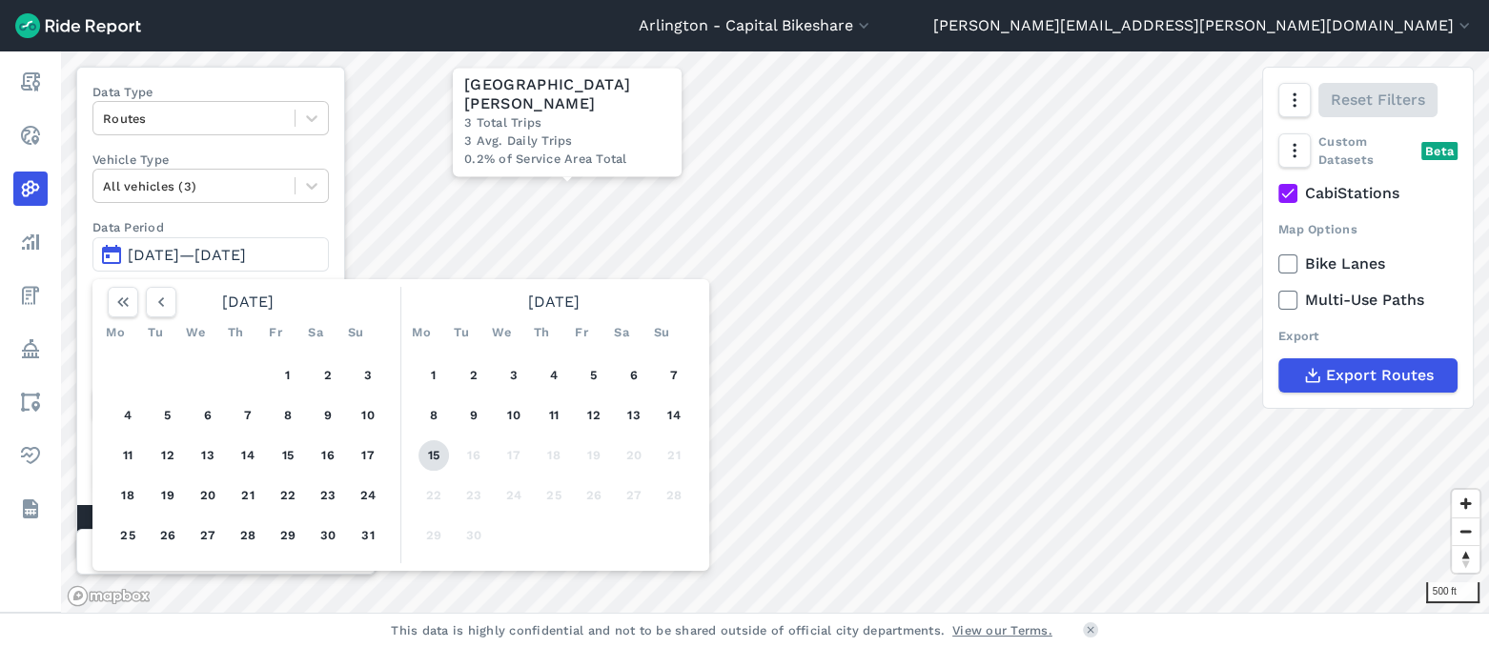
click at [432, 453] on button "15" at bounding box center [434, 455] width 31 height 31
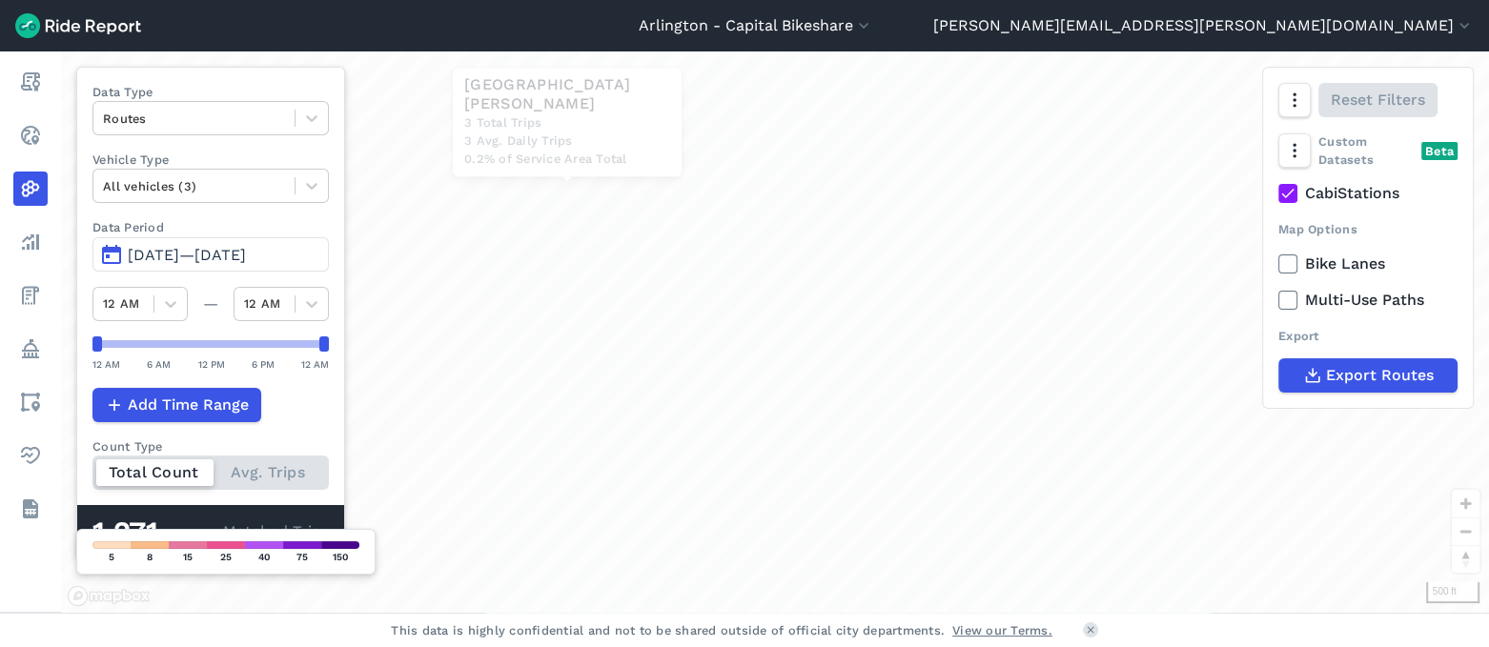
click at [432, 453] on div "500 ft × [GEOGRAPHIC_DATA][PERSON_NAME] 3 Total Trips 3 Avg. Daily Trips 0.2% o…" at bounding box center [775, 332] width 1428 height 562
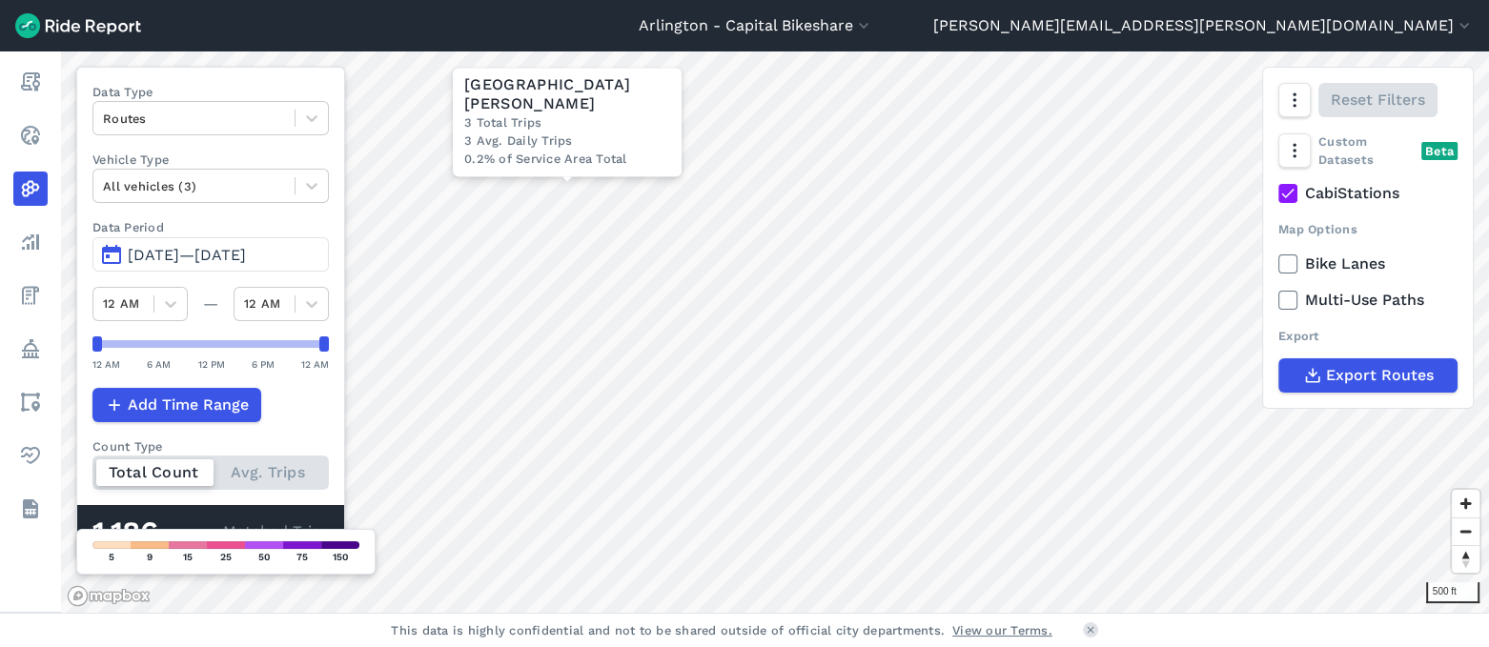
click at [165, 246] on span "[DATE]—[DATE]" at bounding box center [187, 255] width 118 height 18
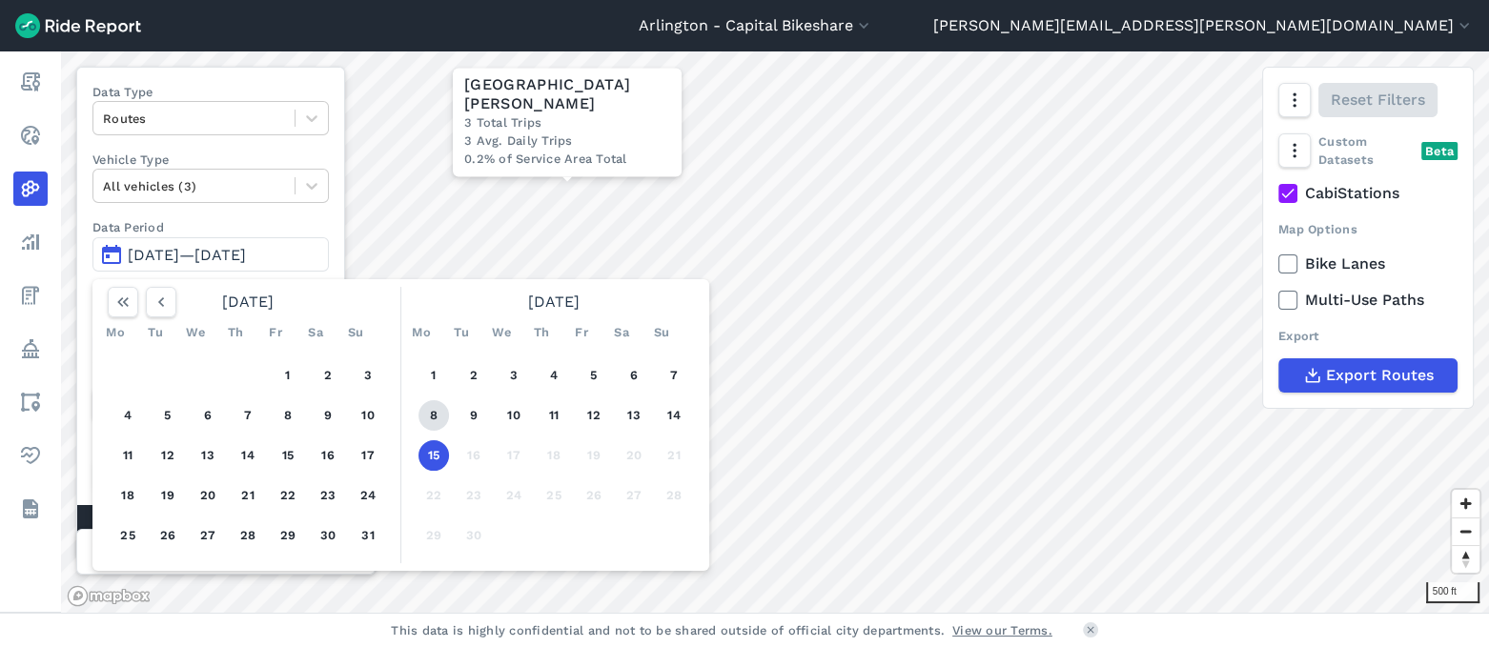
click at [431, 414] on button "8" at bounding box center [434, 415] width 31 height 31
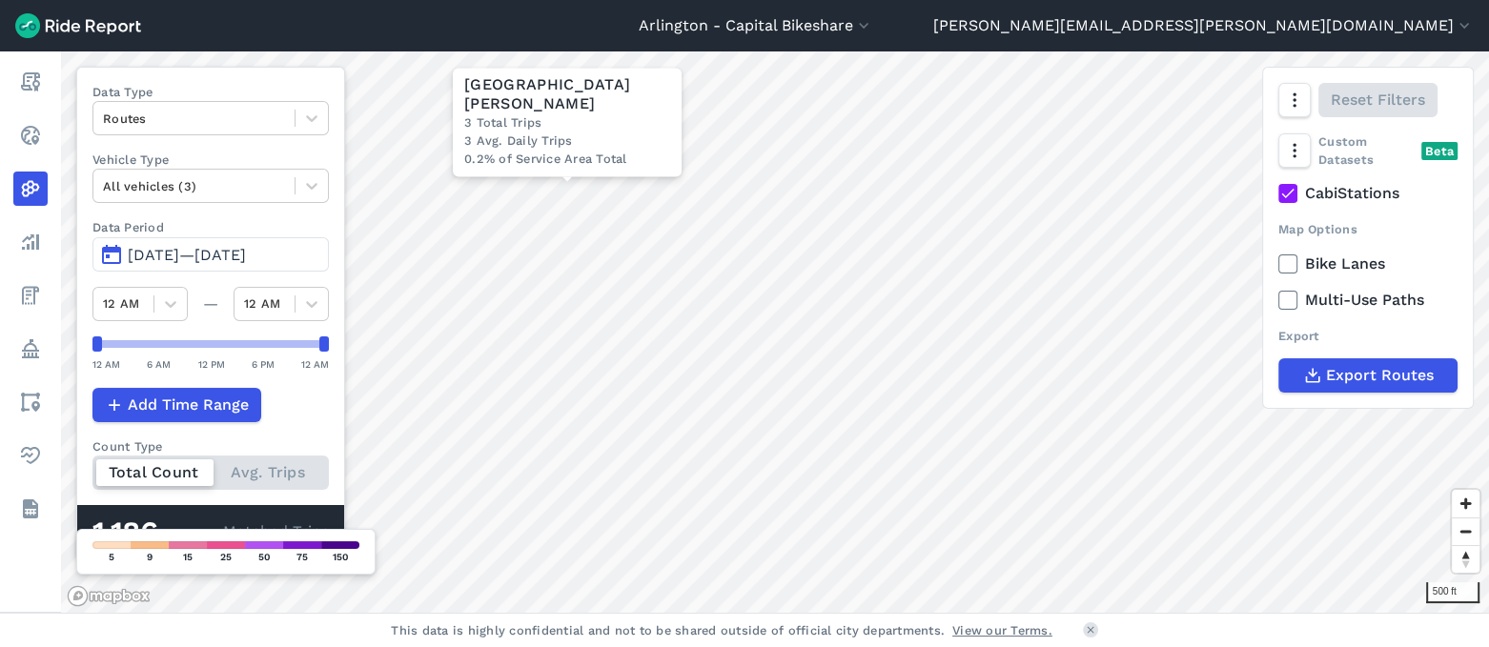
click at [431, 414] on div "500 ft × [GEOGRAPHIC_DATA][PERSON_NAME] 3 Total Trips 3 Avg. Daily Trips 0.2% o…" at bounding box center [775, 332] width 1428 height 562
click at [246, 246] on span "[DATE]—[DATE]" at bounding box center [187, 255] width 118 height 18
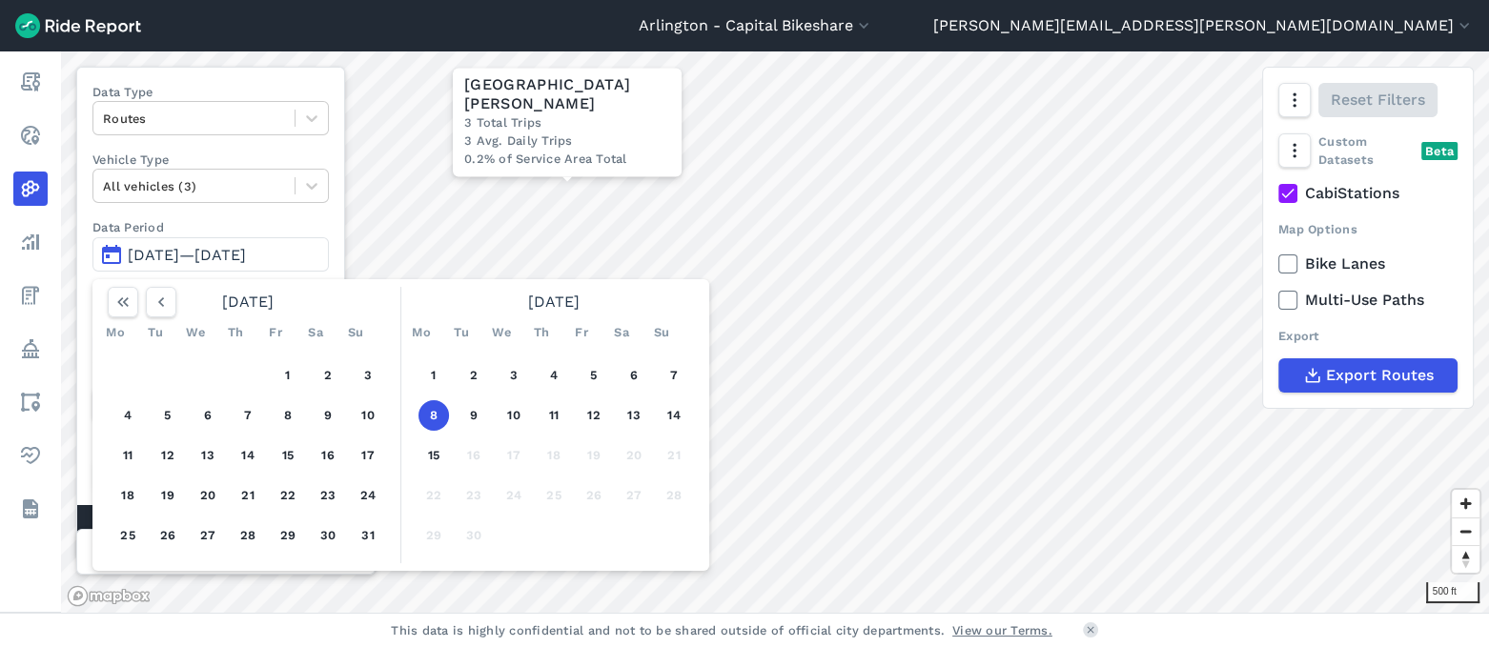
drag, startPoint x: 555, startPoint y: 410, endPoint x: 439, endPoint y: 412, distance: 116.3
click at [439, 412] on div "1 2 3 4 5 6 7 8 9 10 11 12 13 14 15 16 17 18 19 20 21 22 23 24 25 26 27 28 29 30" at bounding box center [554, 455] width 296 height 215
drag, startPoint x: 439, startPoint y: 413, endPoint x: 649, endPoint y: 408, distance: 210.7
click at [649, 408] on div "1 2 3 4 5 6 7 8 9 10 11 12 13 14 15 16 17 18 19 20 21 22 23 24 25 26 27 28 29 30" at bounding box center [554, 455] width 296 height 215
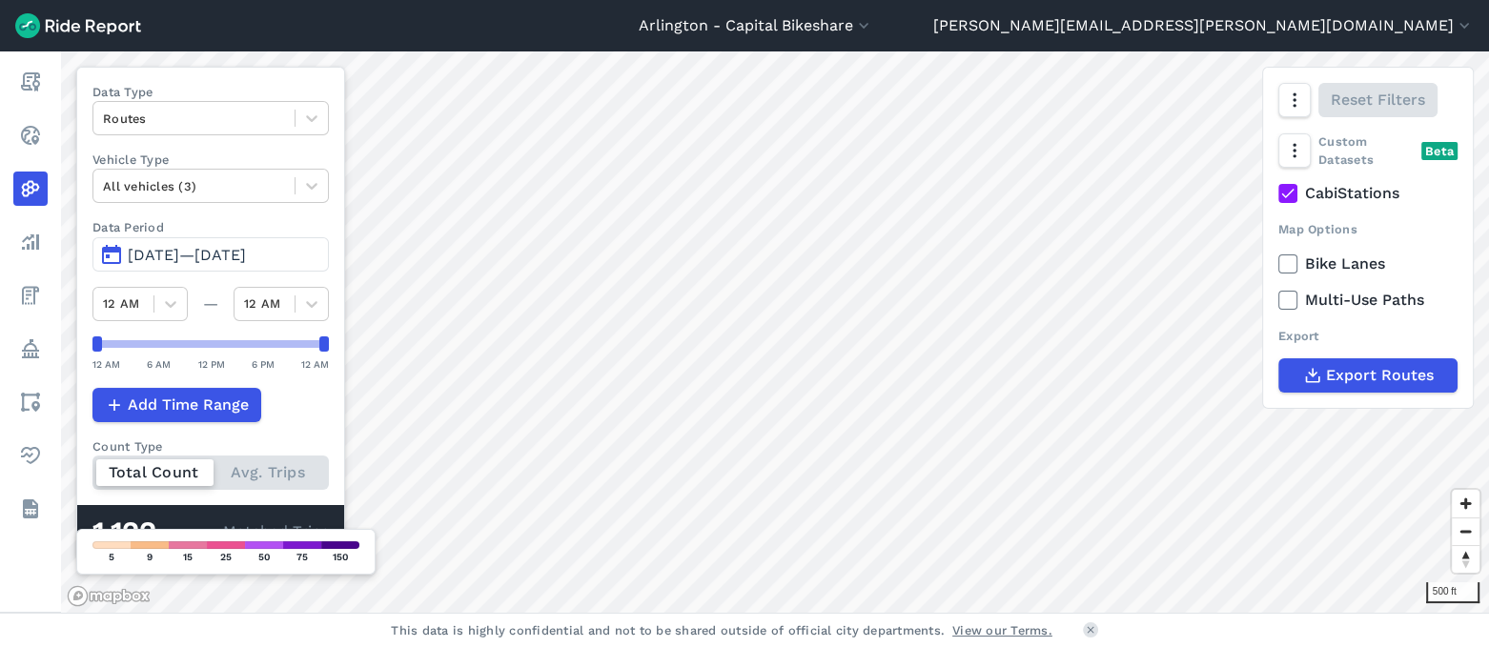
click at [111, 254] on button "[DATE]—[DATE]" at bounding box center [210, 254] width 236 height 34
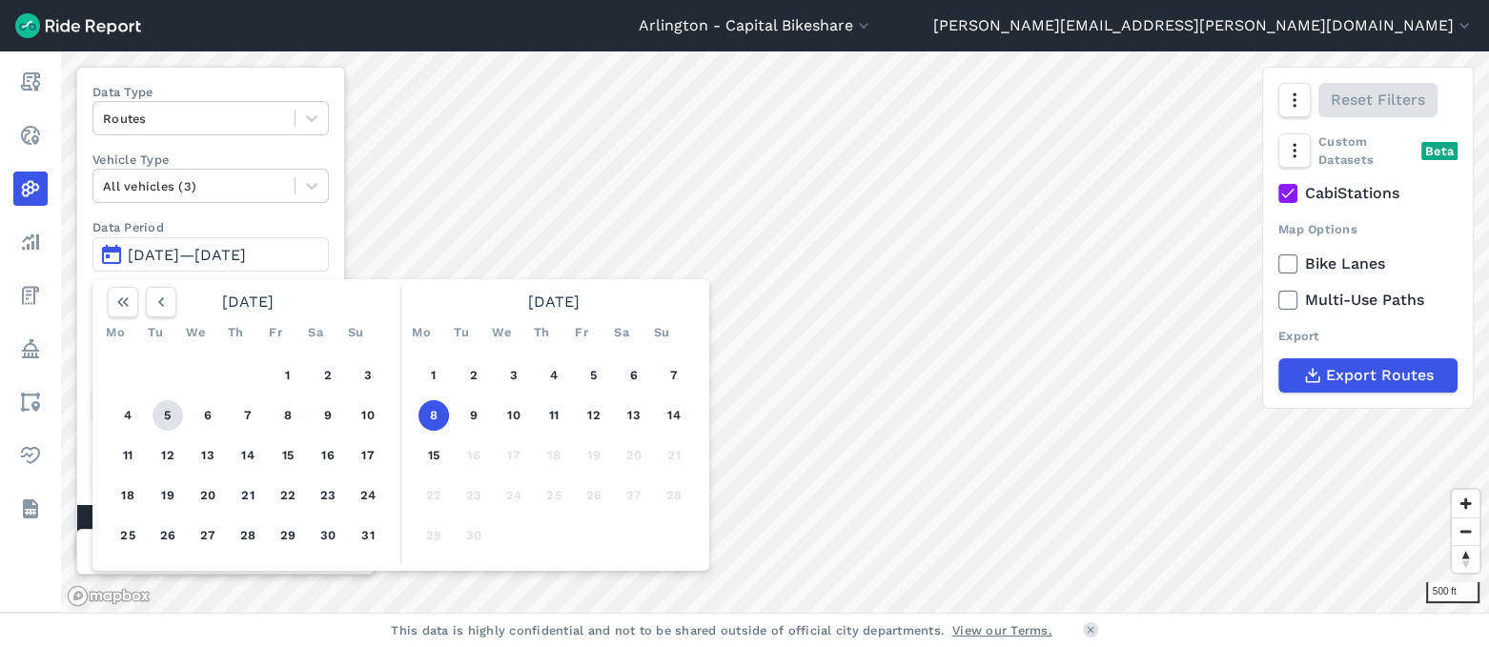
click at [168, 412] on button "5" at bounding box center [168, 415] width 31 height 31
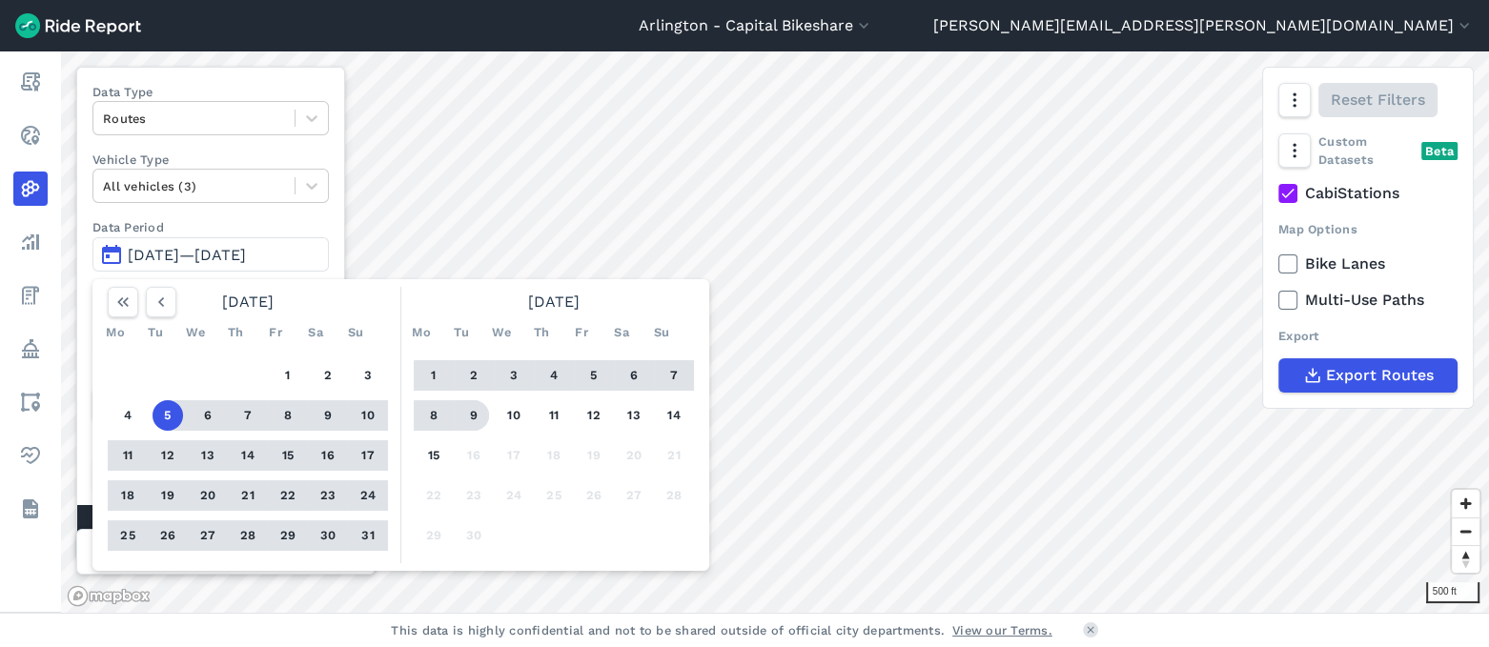
click at [472, 413] on button "9" at bounding box center [474, 415] width 31 height 31
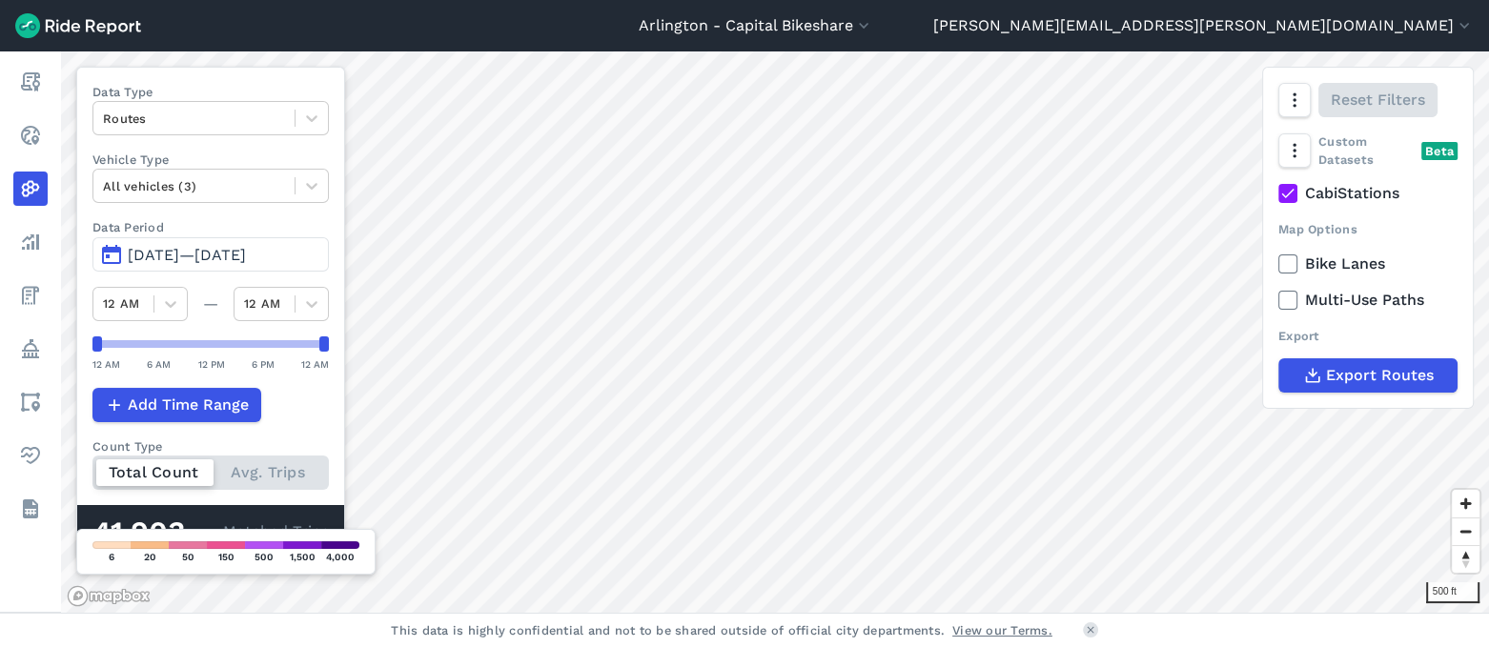
click at [169, 251] on span "[DATE]—[DATE]" at bounding box center [187, 255] width 118 height 18
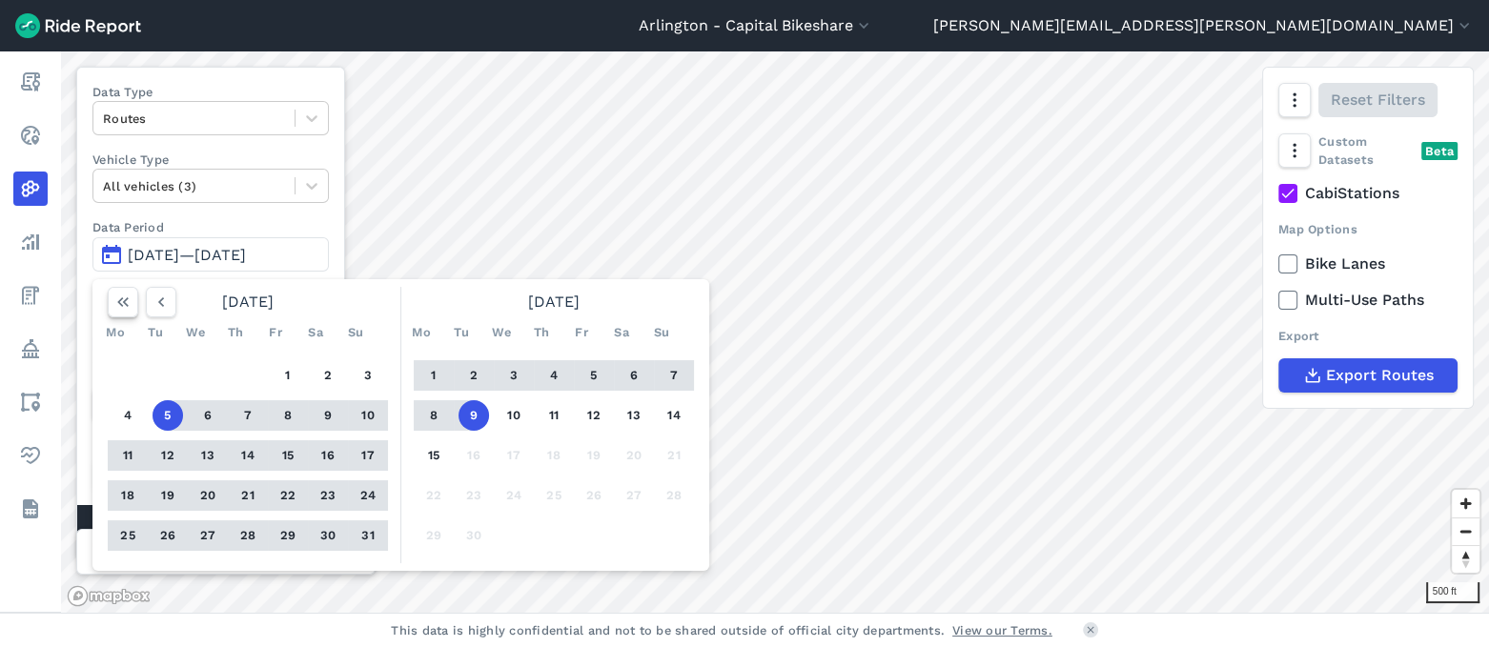
click at [121, 299] on icon "button" at bounding box center [122, 302] width 19 height 19
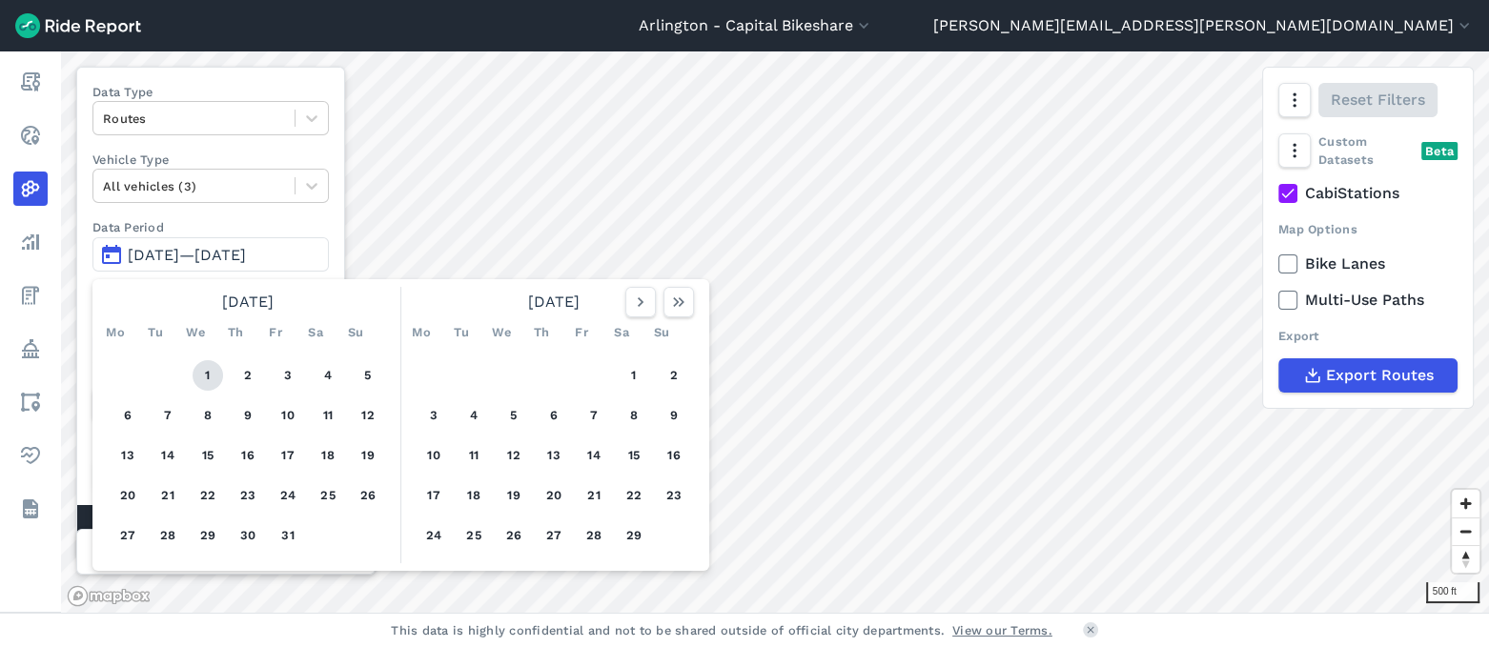
click at [209, 370] on button "1" at bounding box center [208, 375] width 31 height 31
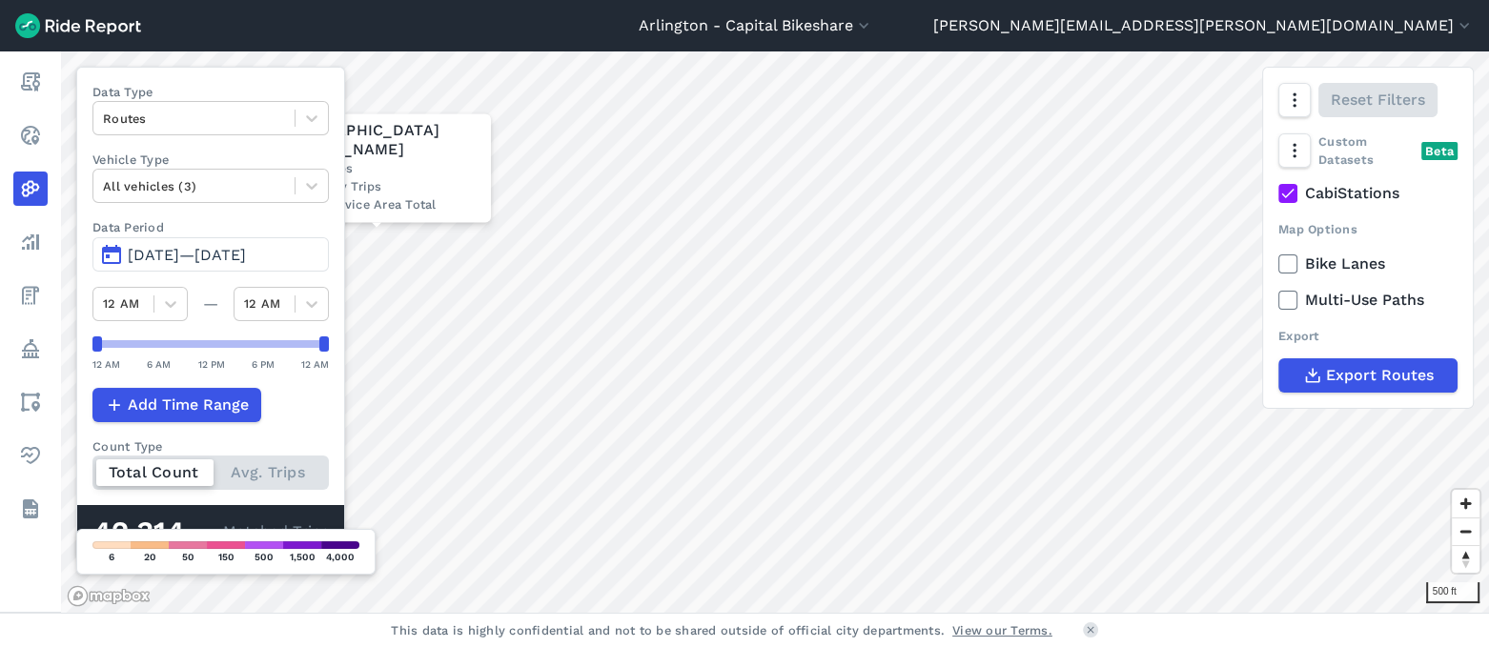
click at [196, 247] on span "[DATE]—[DATE]" at bounding box center [187, 255] width 118 height 18
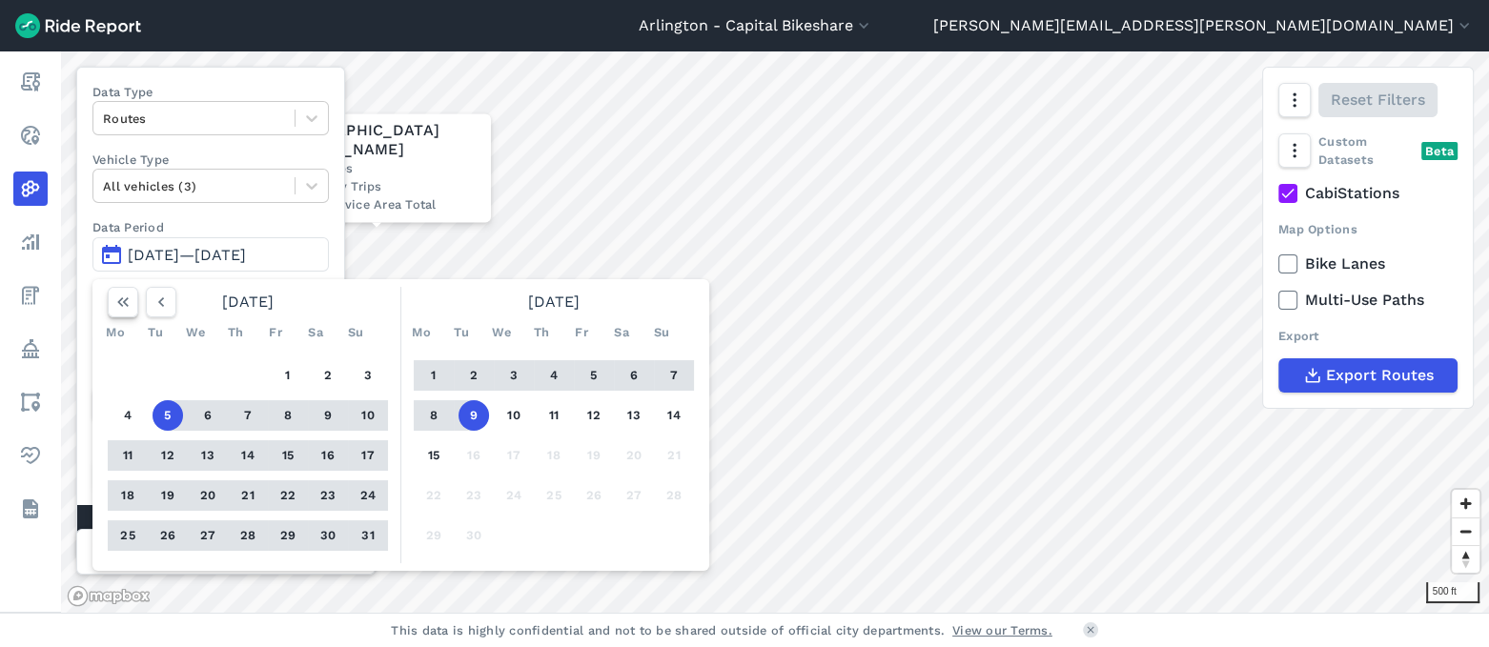
click at [122, 300] on icon "button" at bounding box center [122, 302] width 19 height 19
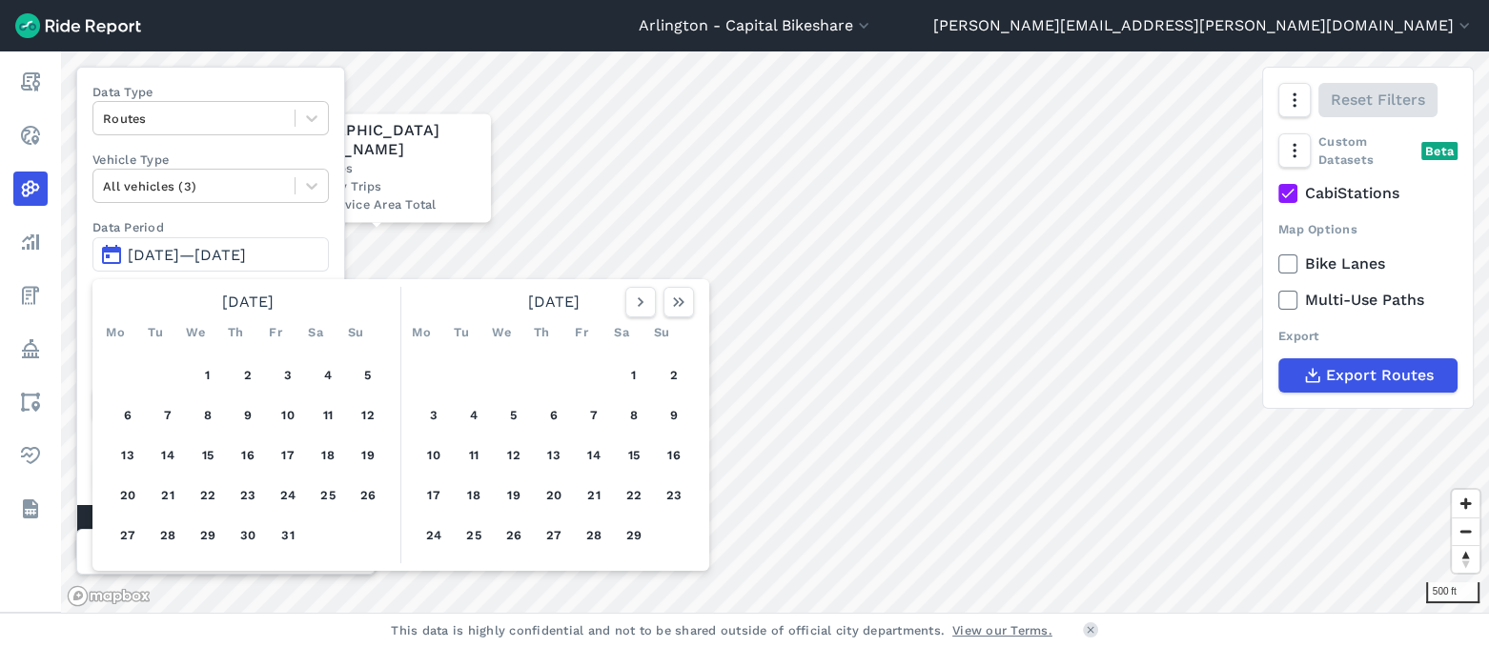
drag, startPoint x: 208, startPoint y: 372, endPoint x: 223, endPoint y: 373, distance: 15.3
click at [223, 373] on div "1 2 3 4 5 6 7 8 9 10 11 12 13 14 15 16 17 18 19 20 21 22 23 24 25 26 27 28 29 3…" at bounding box center [248, 455] width 296 height 215
click at [210, 373] on button "1" at bounding box center [208, 375] width 31 height 31
click at [246, 249] on span "[DATE]—[DATE]" at bounding box center [187, 255] width 118 height 18
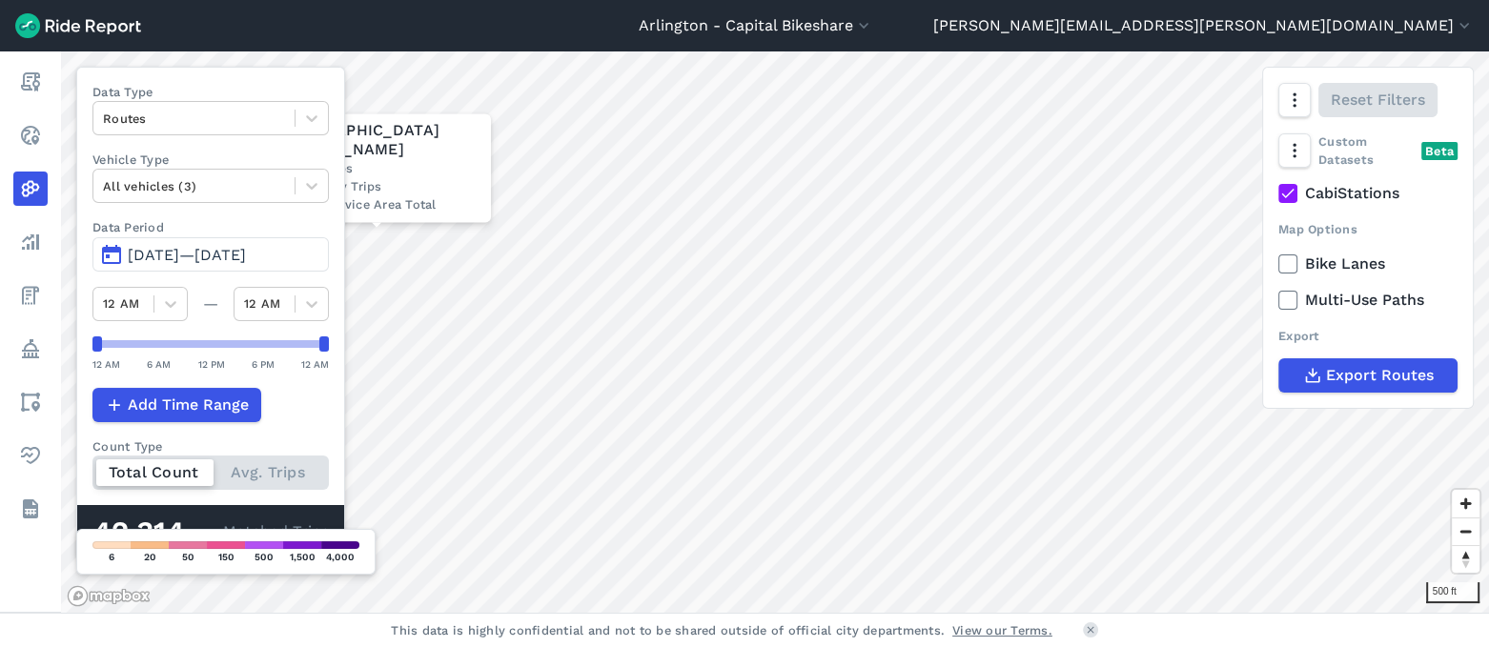
click at [171, 251] on span "[DATE]—[DATE]" at bounding box center [187, 255] width 118 height 18
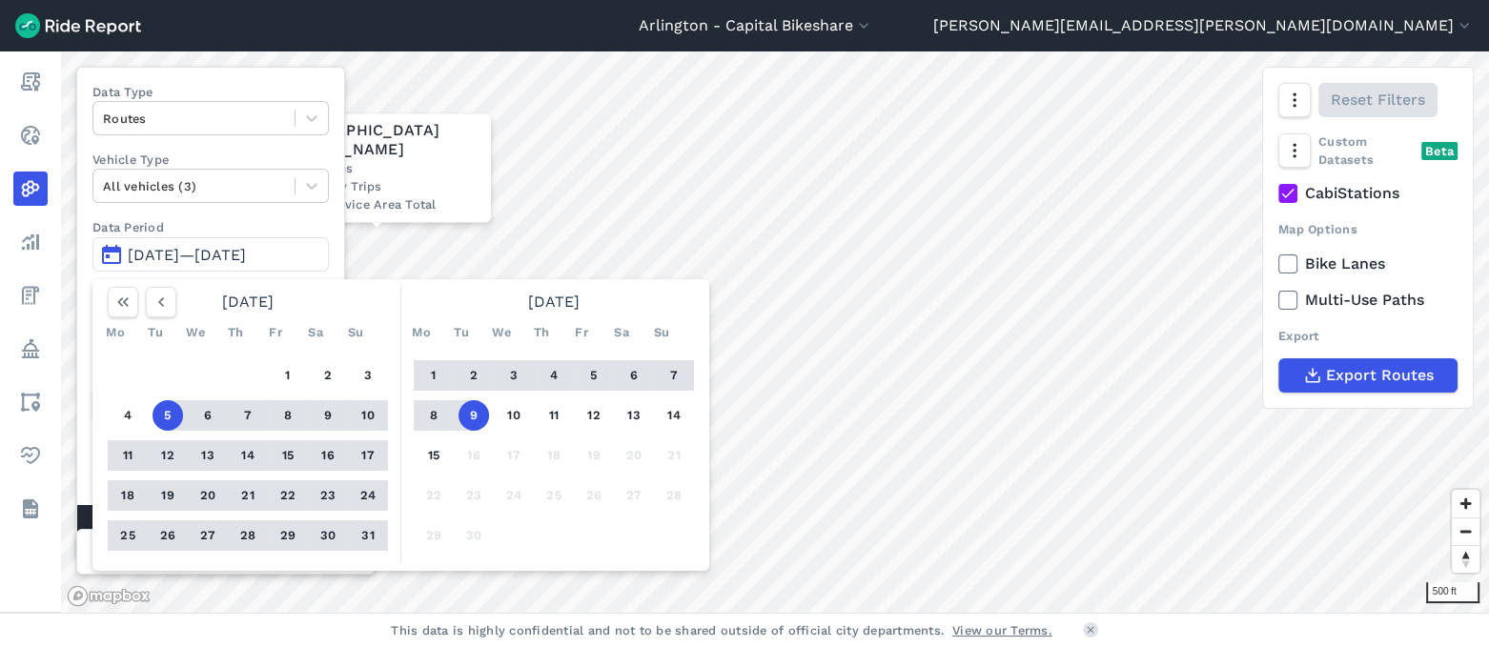
drag, startPoint x: 161, startPoint y: 414, endPoint x: 191, endPoint y: 411, distance: 29.7
click at [191, 411] on div "1 2 3 4 5 6 7 8 9 10 11 12 13 14 15 16 17 18 19 20 21 22 23 24 25 26 27 28 29 3…" at bounding box center [248, 455] width 296 height 215
click at [160, 300] on icon "button" at bounding box center [161, 302] width 19 height 19
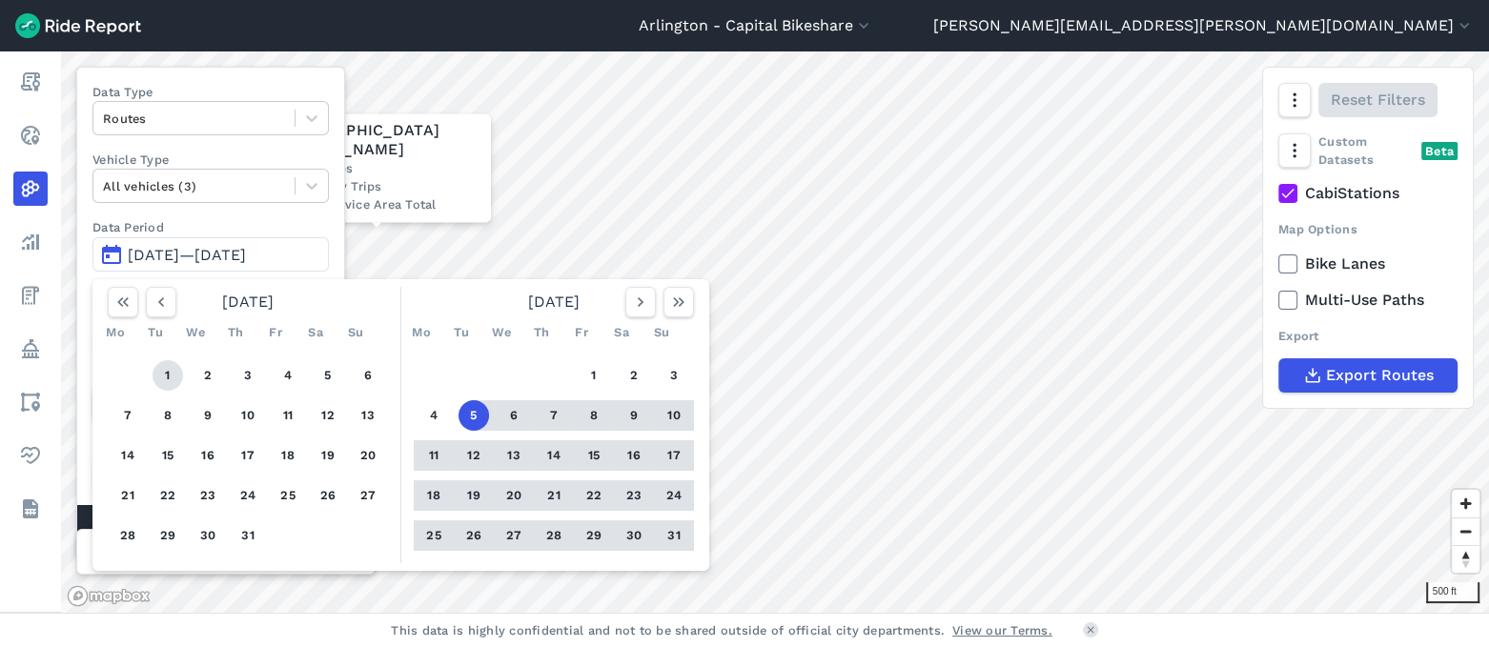
click at [168, 380] on button "1" at bounding box center [168, 375] width 31 height 31
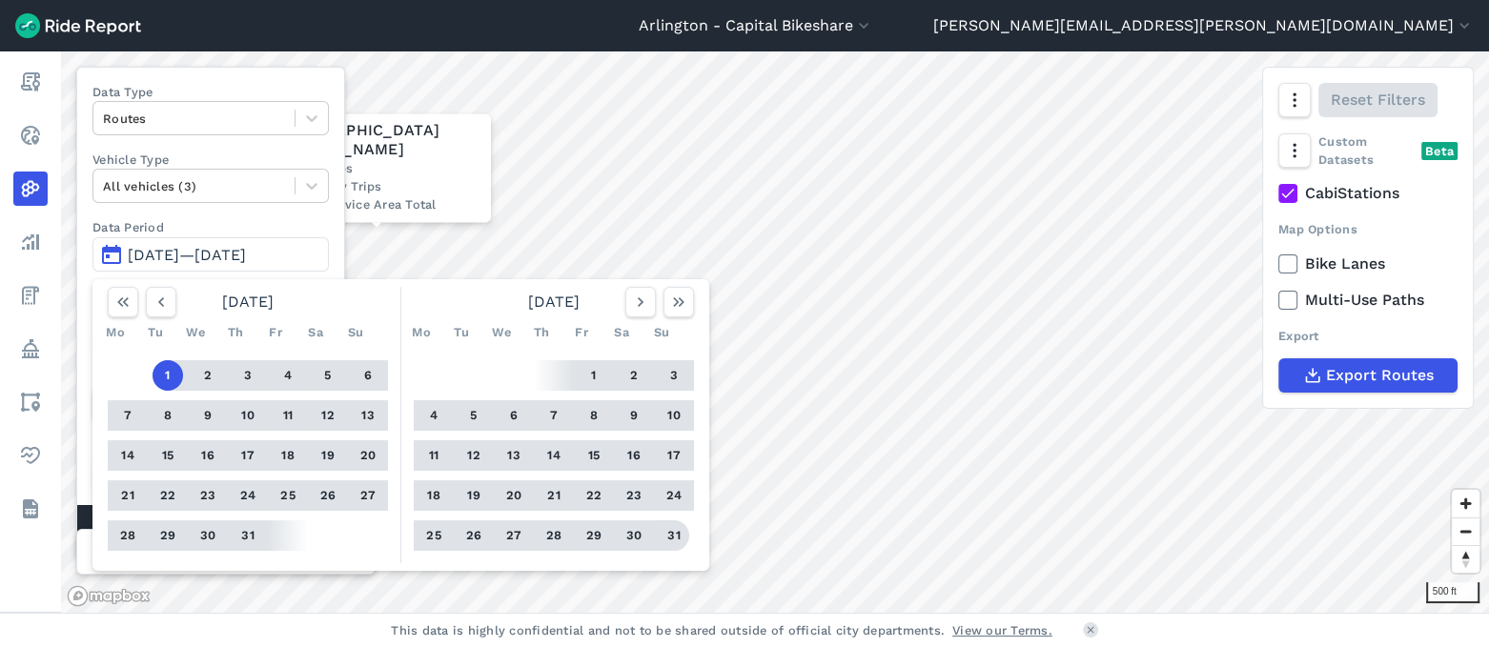
click at [729, 541] on div "500 ft × [GEOGRAPHIC_DATA][PERSON_NAME] 11 Total Trips 0 Avg. Daily Trips 0.0% …" at bounding box center [775, 332] width 1428 height 562
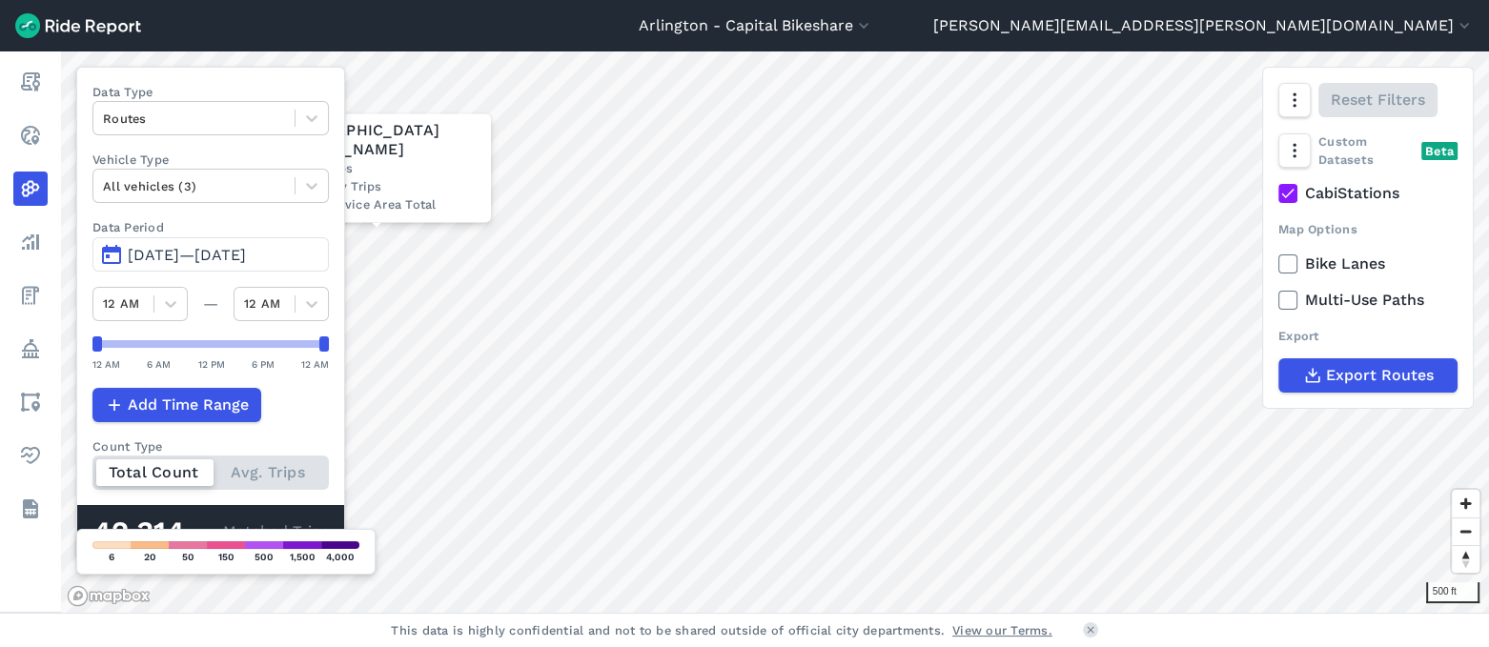
click at [246, 253] on span "[DATE]—[DATE]" at bounding box center [187, 255] width 118 height 18
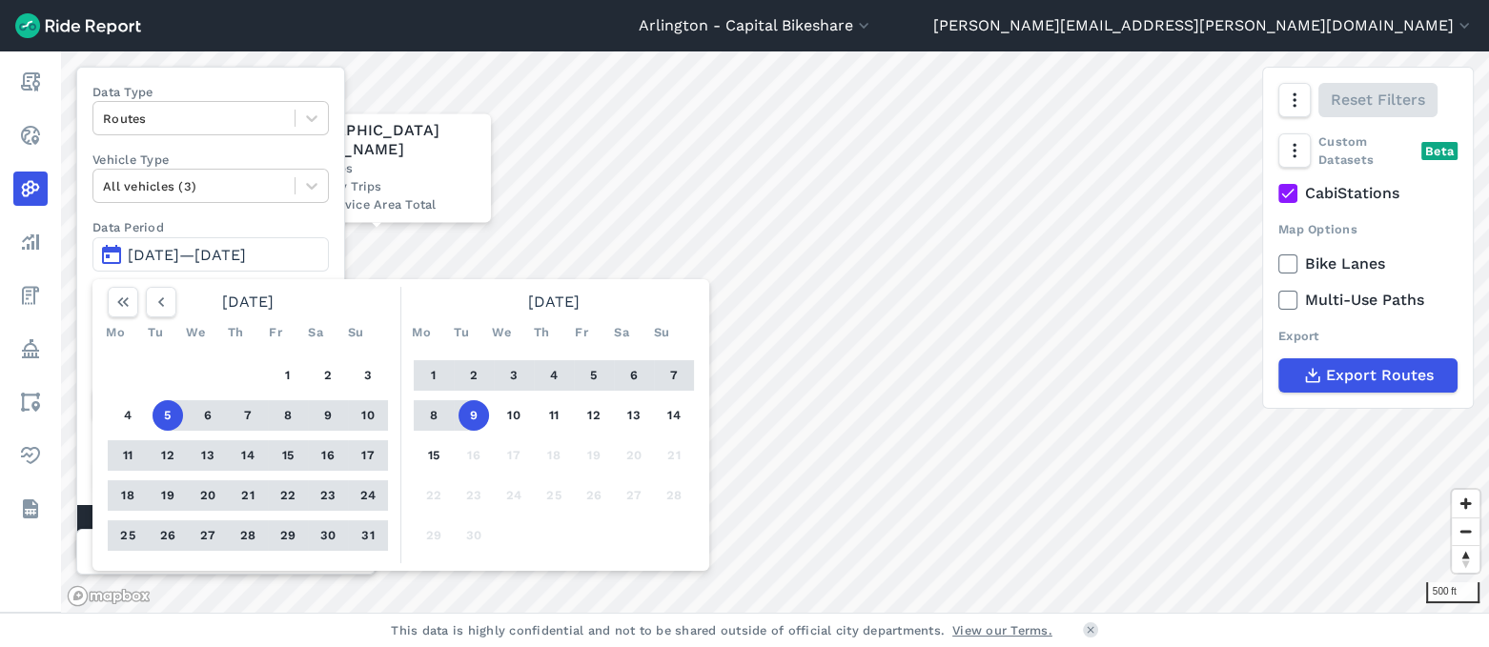
click at [165, 415] on button "5" at bounding box center [168, 415] width 31 height 31
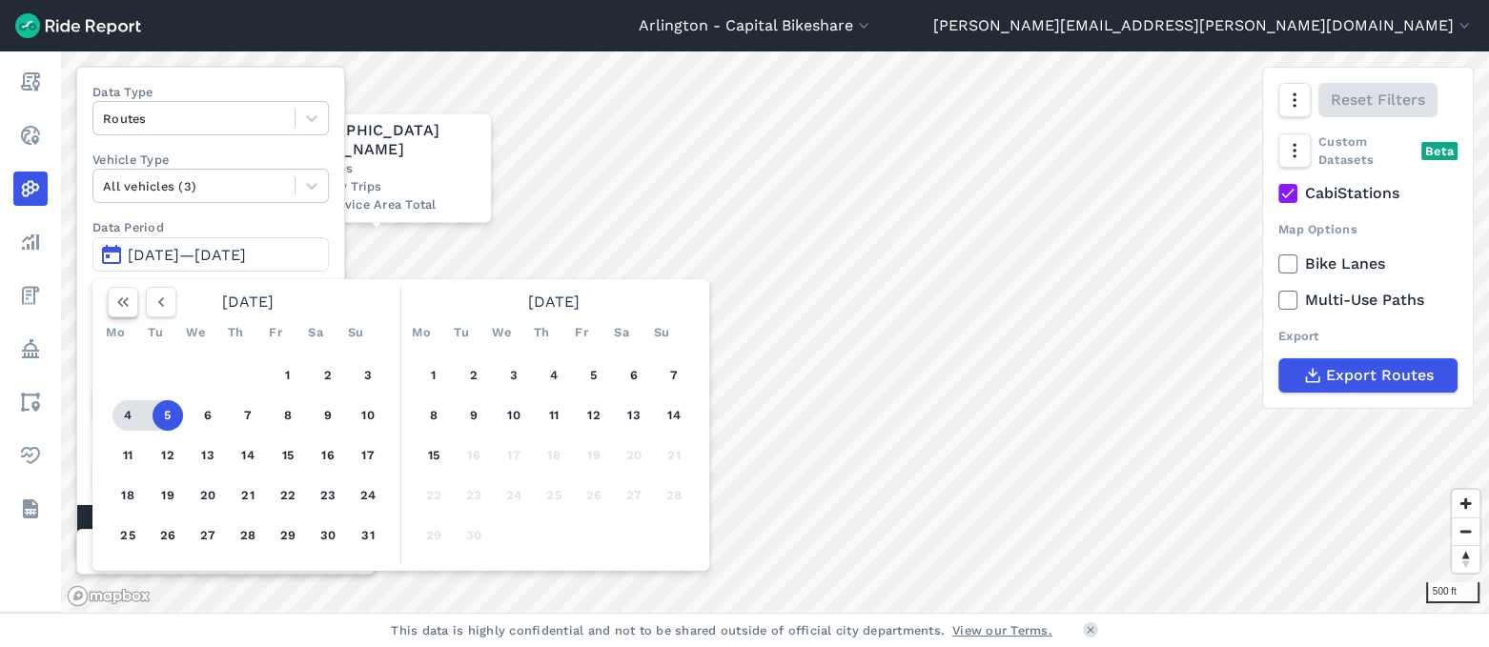
click at [128, 306] on icon "button" at bounding box center [122, 302] width 19 height 19
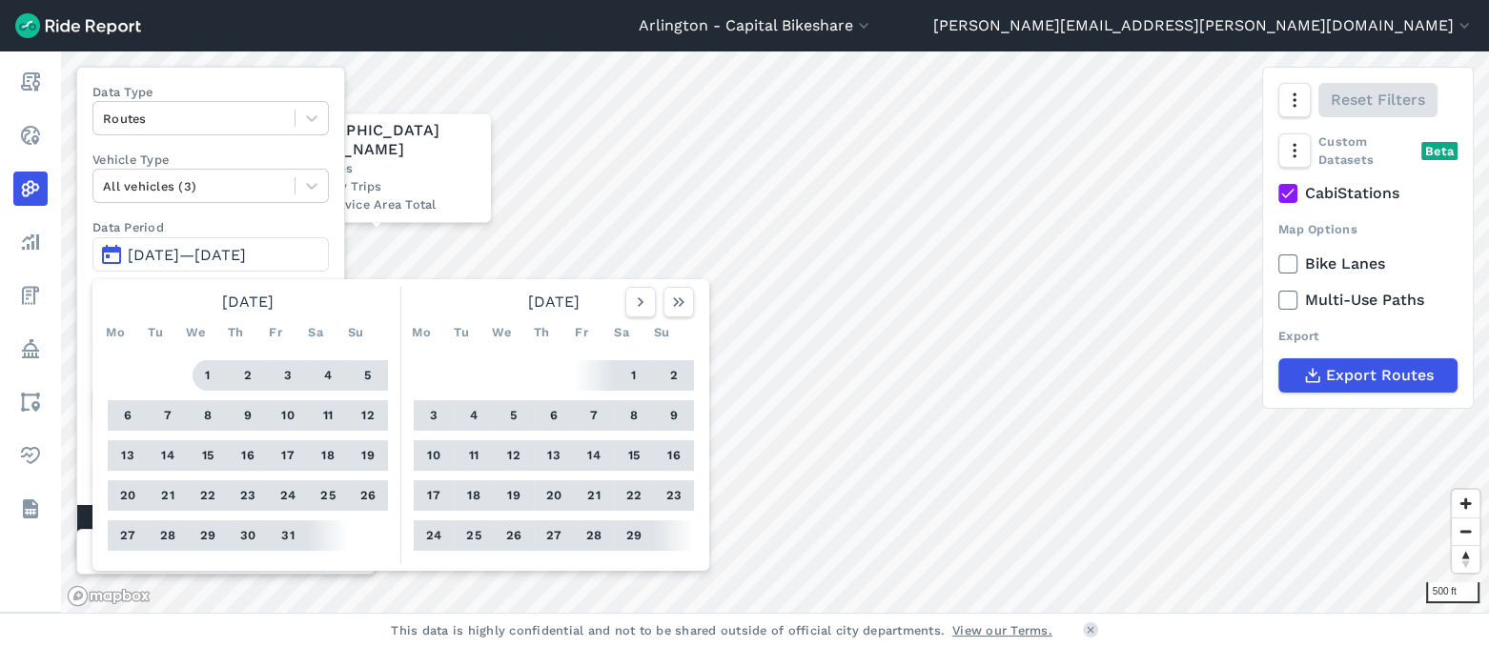
click at [207, 368] on button "1" at bounding box center [208, 375] width 31 height 31
